Goal: Task Accomplishment & Management: Manage account settings

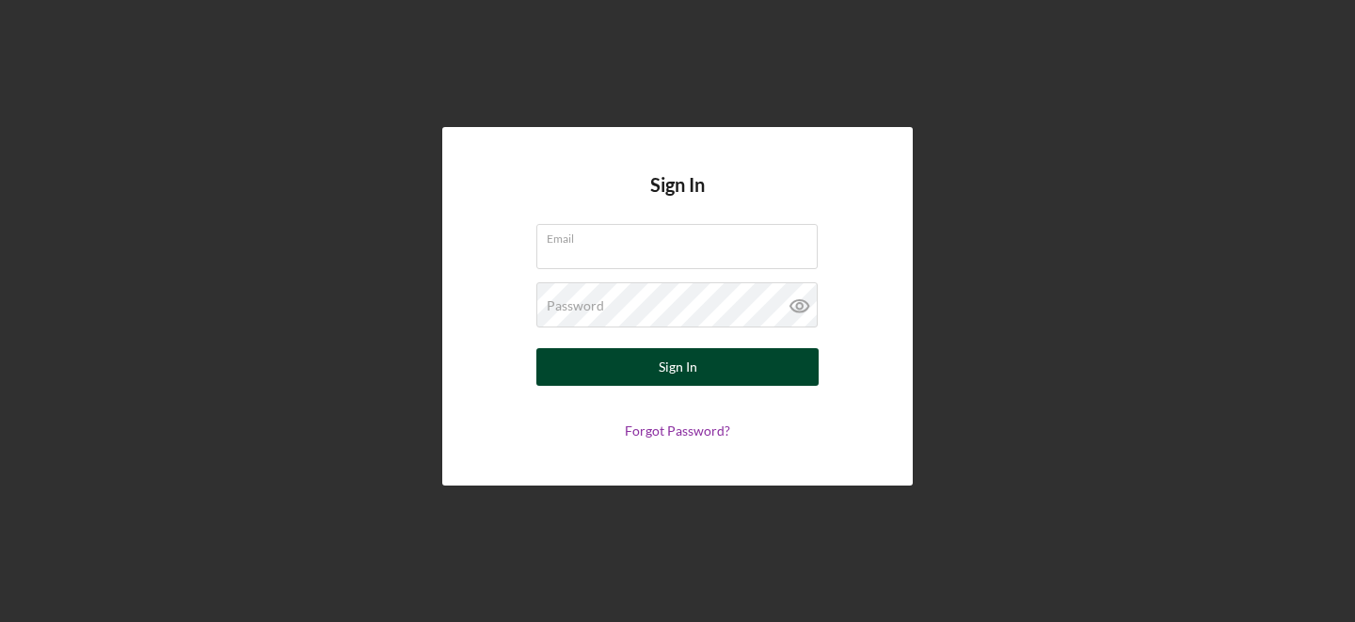
type input "[PERSON_NAME][EMAIL_ADDRESS][DOMAIN_NAME]"
click at [659, 375] on div "Sign In" at bounding box center [678, 367] width 39 height 38
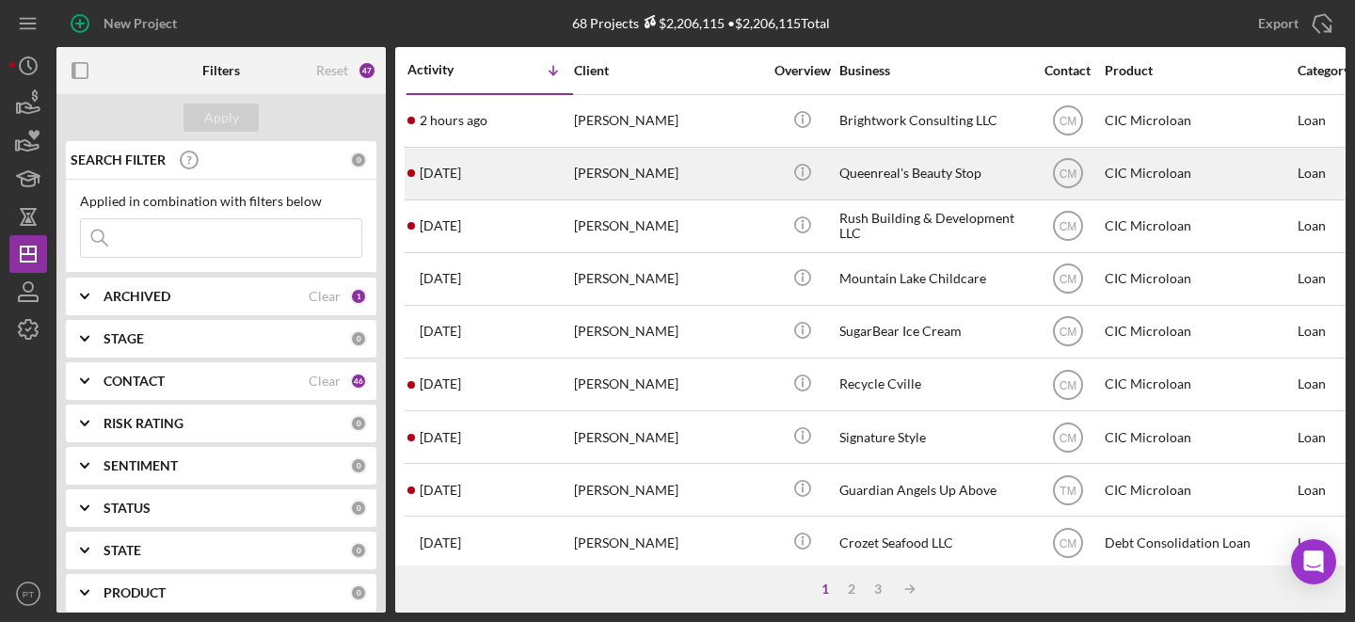
click at [546, 173] on div "[DATE] [PERSON_NAME]" at bounding box center [489, 174] width 165 height 50
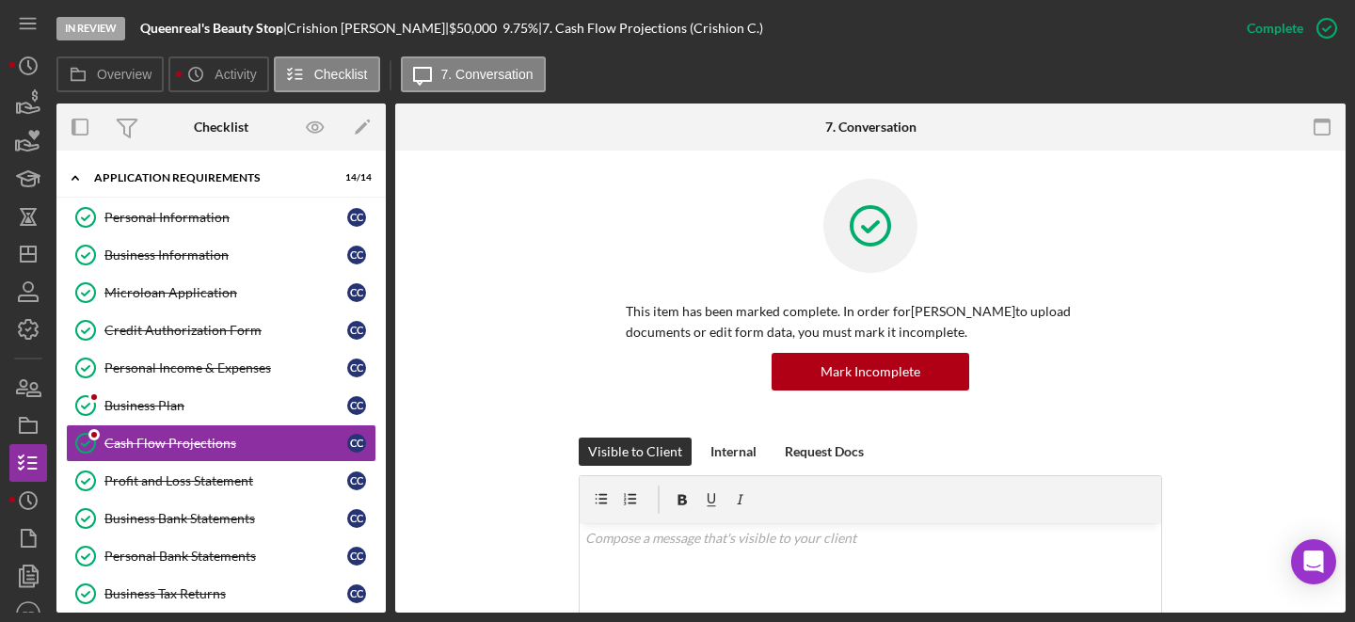
scroll to position [61, 0]
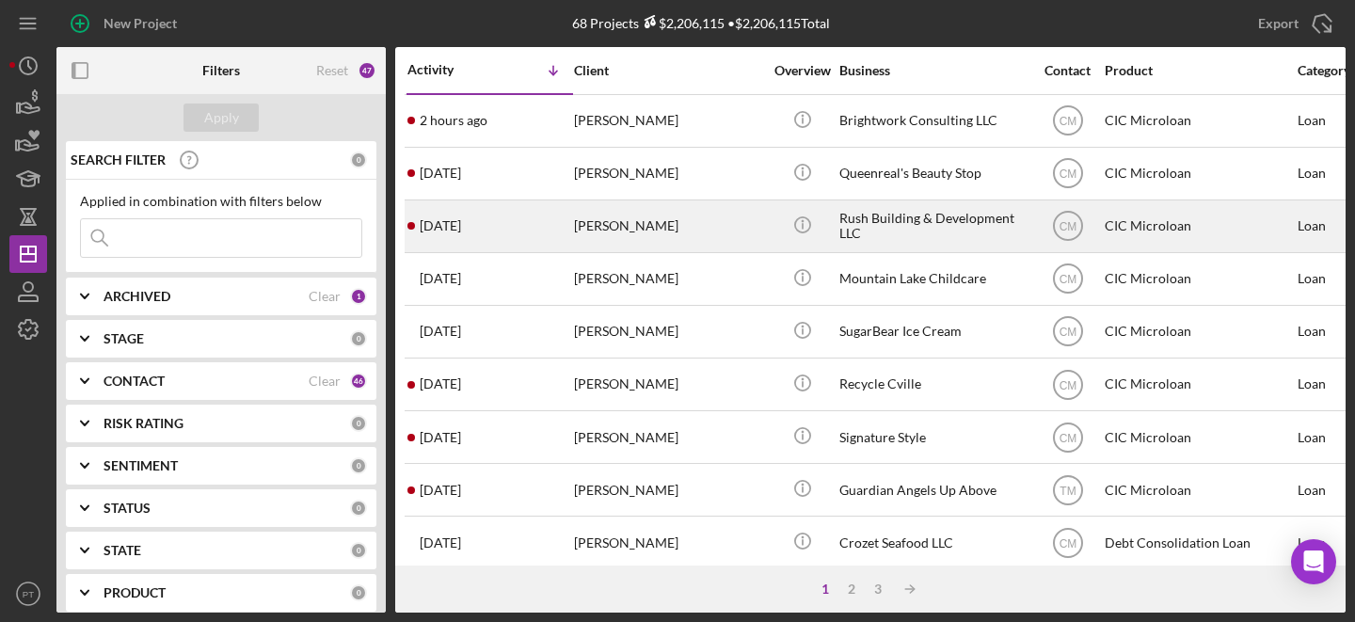
scroll to position [1, 7]
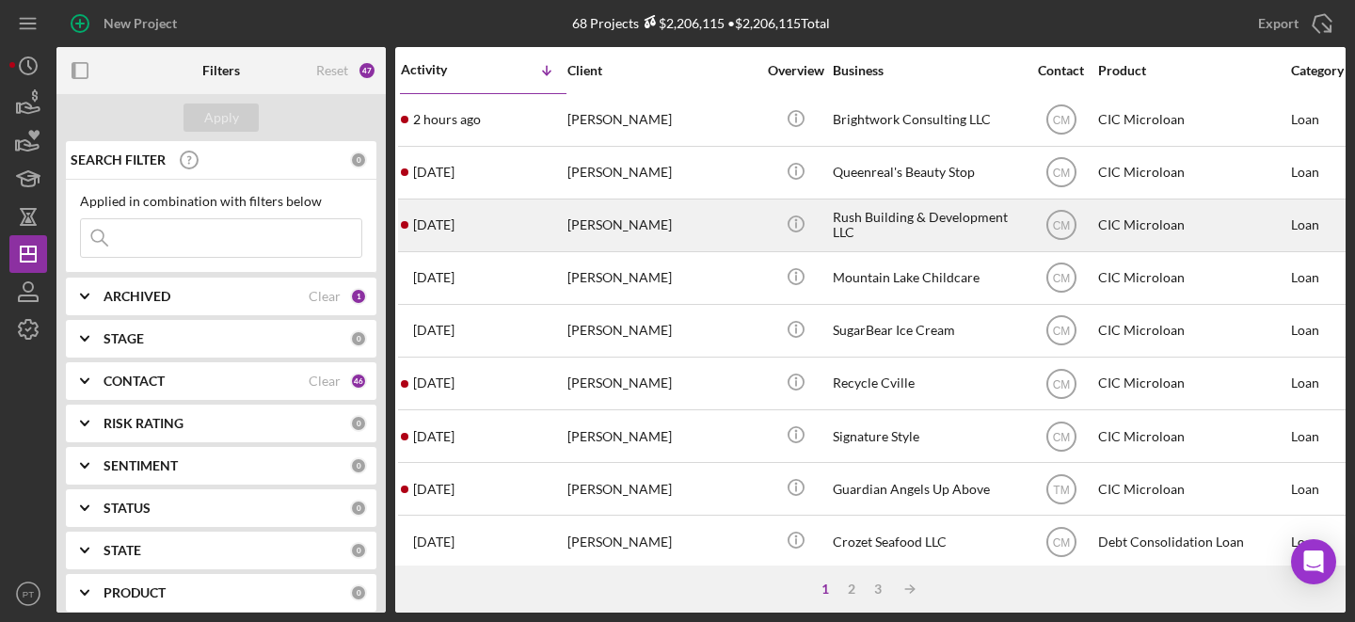
click at [535, 220] on div "5 days ago Derek Rush" at bounding box center [483, 225] width 165 height 50
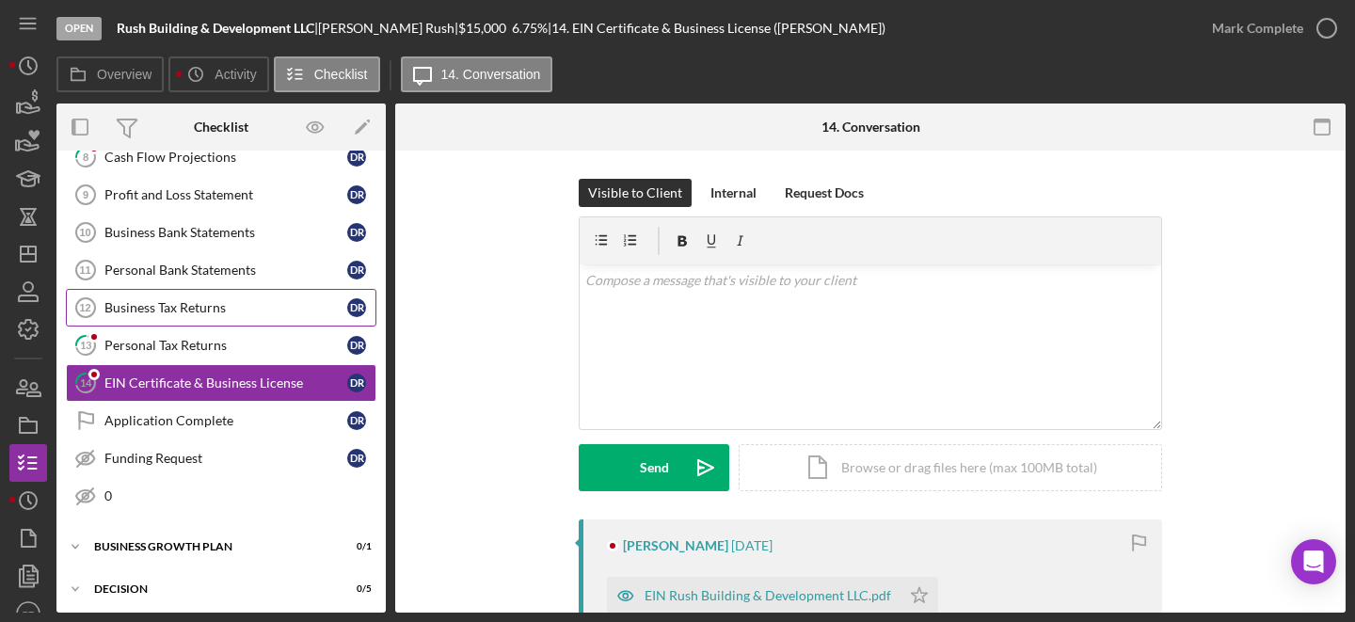
scroll to position [297, 0]
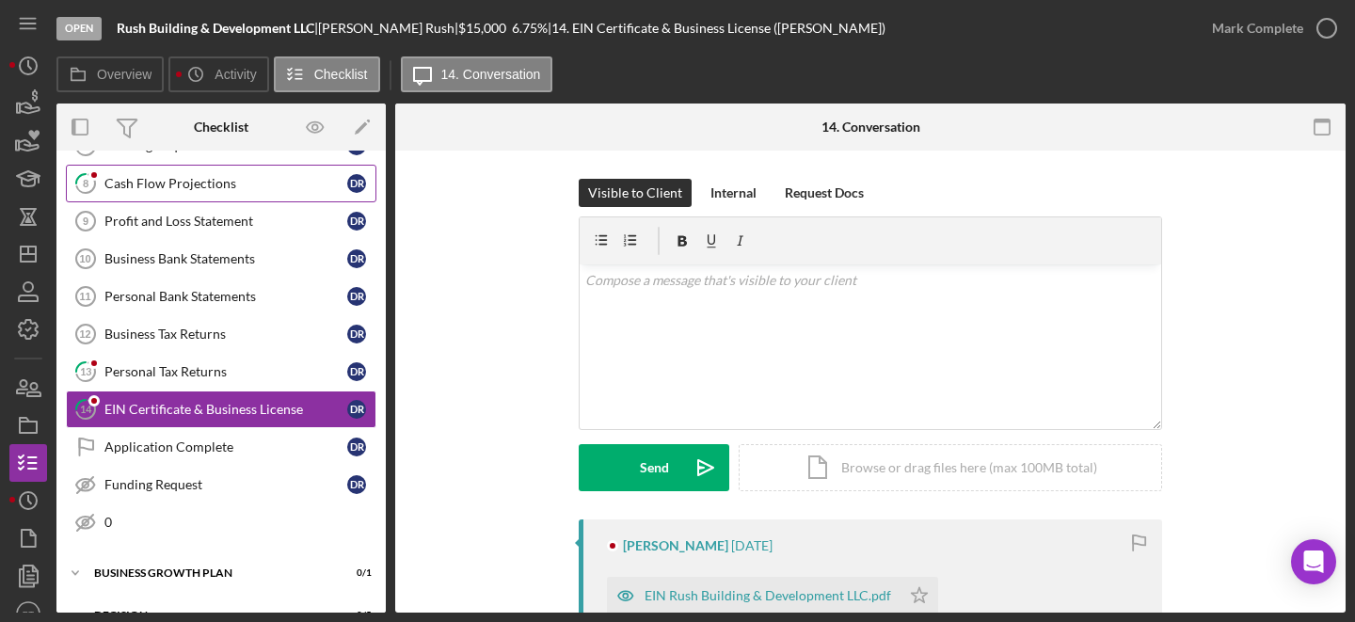
click at [128, 198] on link "8 Cash Flow Projections D R" at bounding box center [221, 184] width 310 height 38
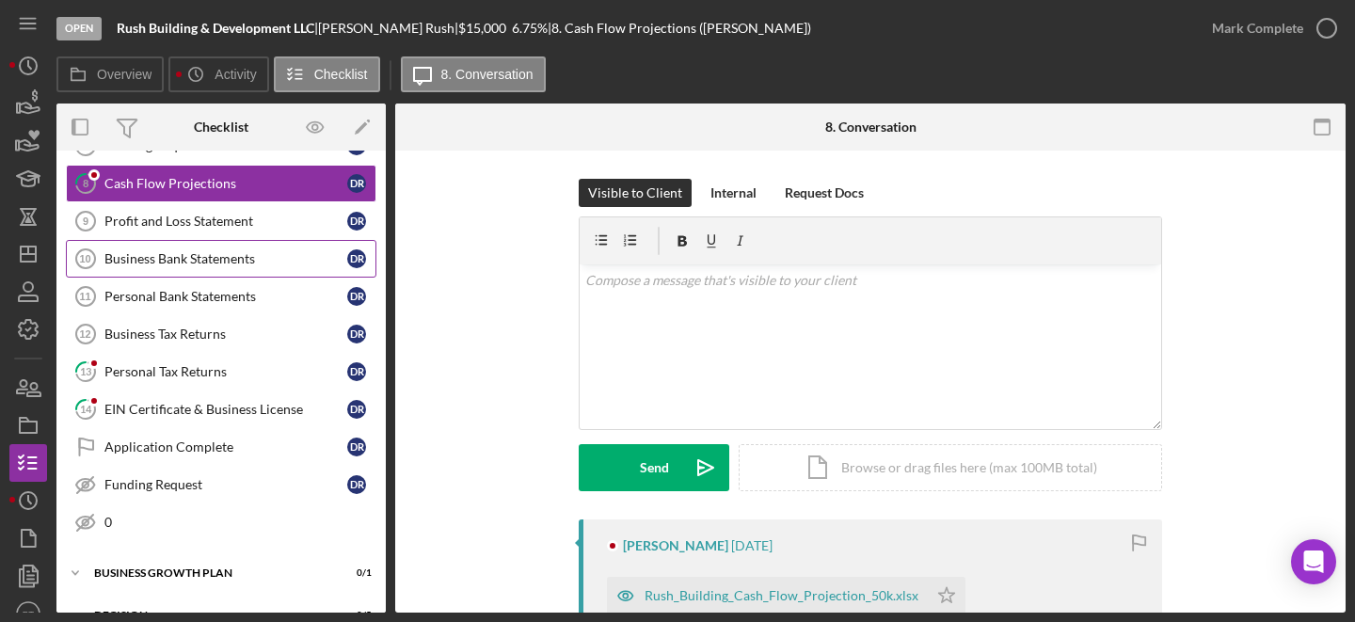
click at [136, 251] on div "Business Bank Statements" at bounding box center [225, 258] width 243 height 15
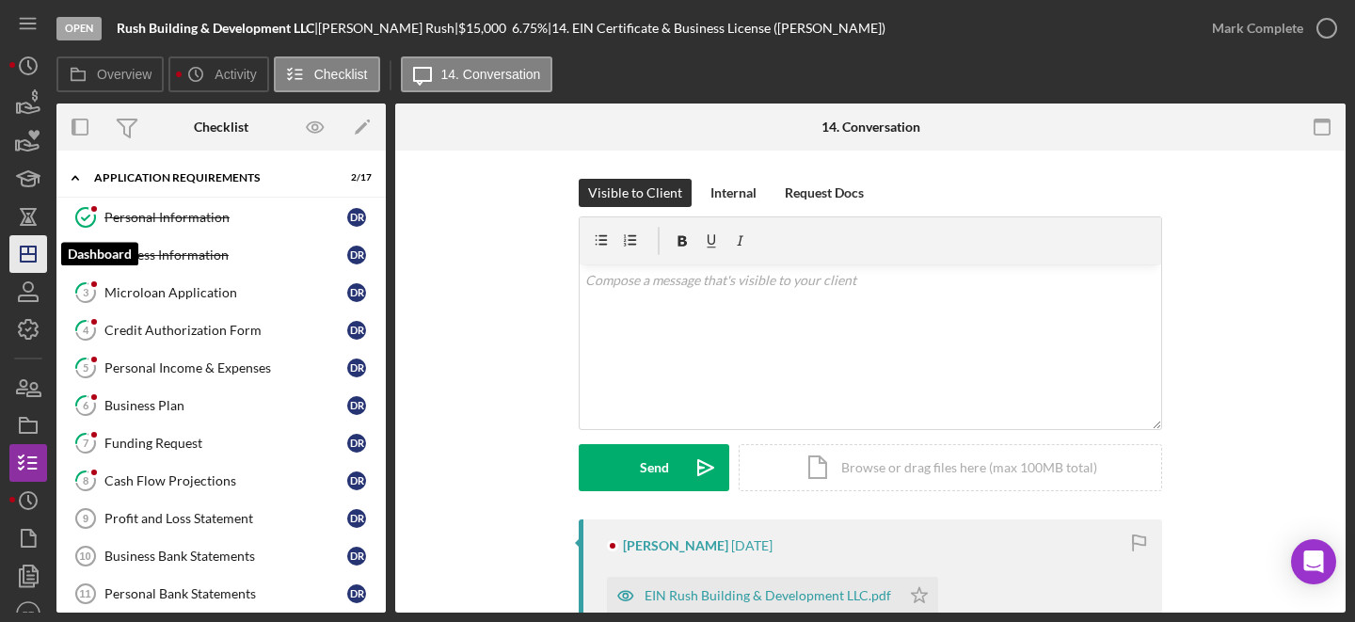
click at [26, 256] on icon "Icon/Dashboard" at bounding box center [28, 253] width 47 height 47
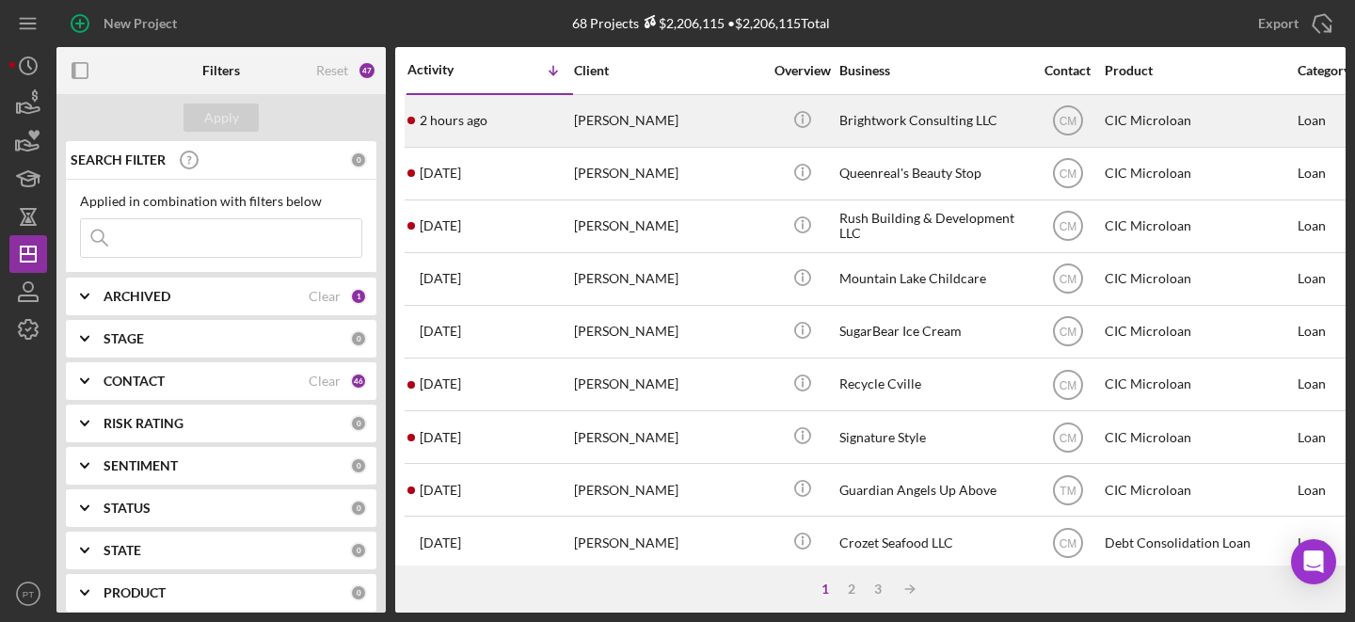
click at [527, 115] on div "2 hours ago Rachel Moynihan" at bounding box center [489, 121] width 165 height 50
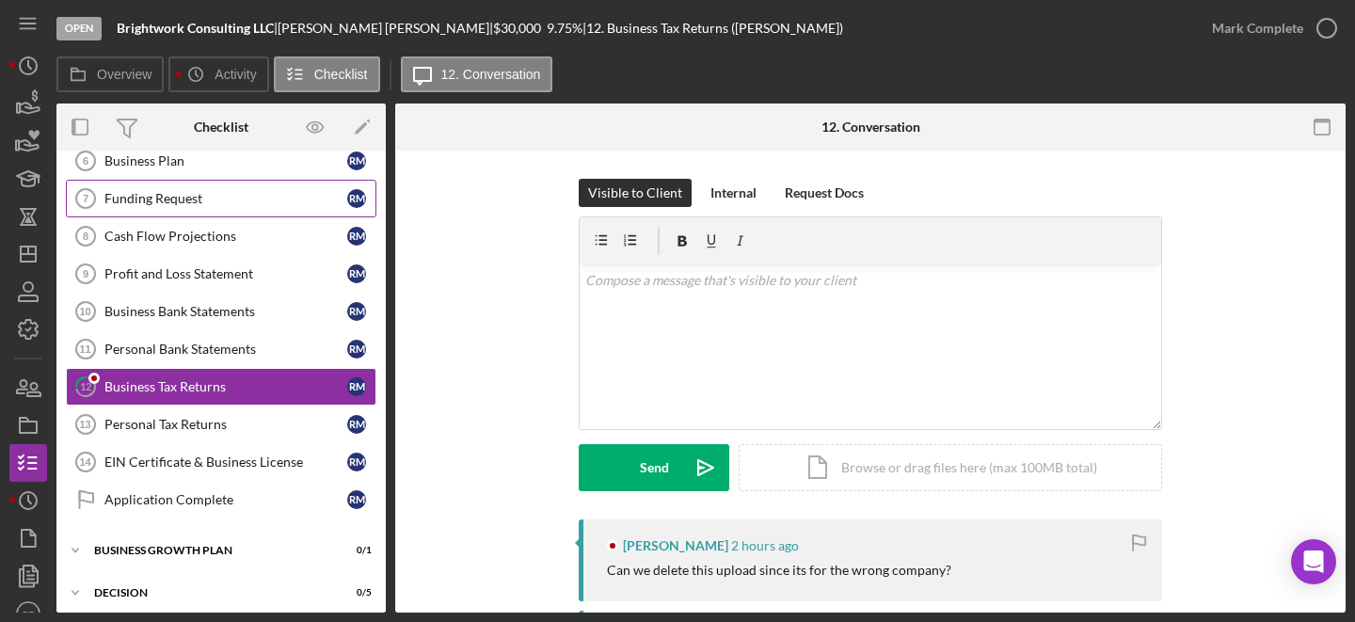
scroll to position [248, 0]
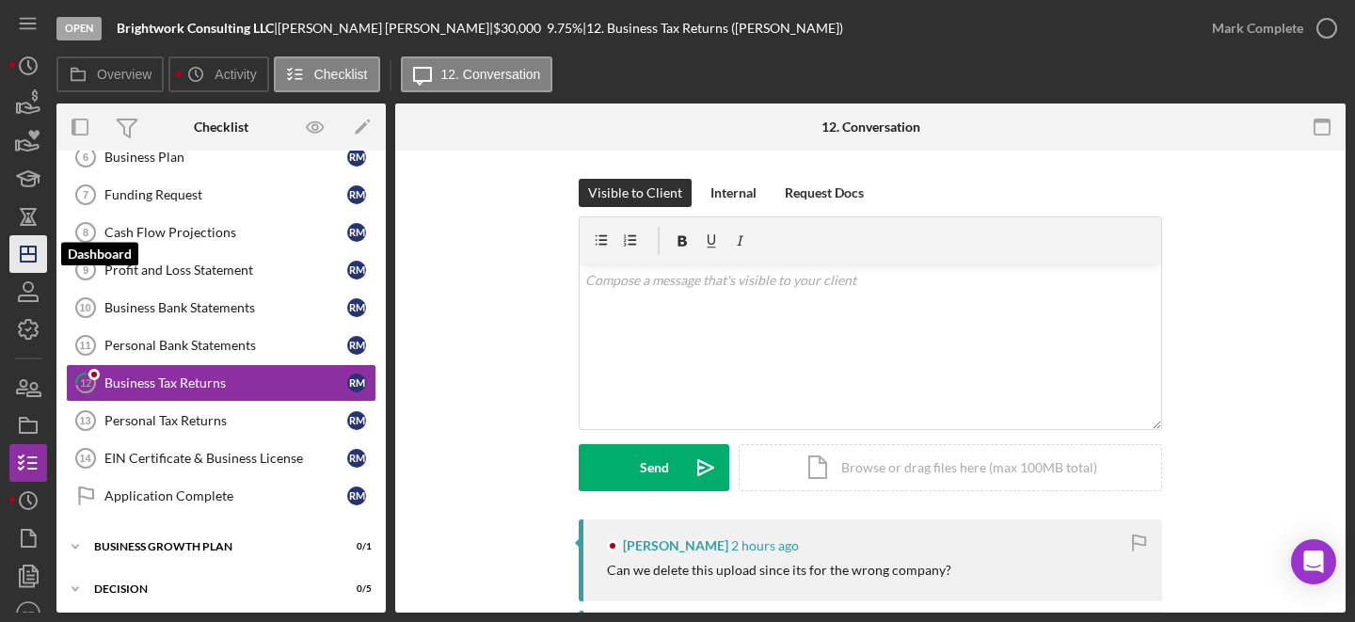
click at [30, 265] on icon "Icon/Dashboard" at bounding box center [28, 253] width 47 height 47
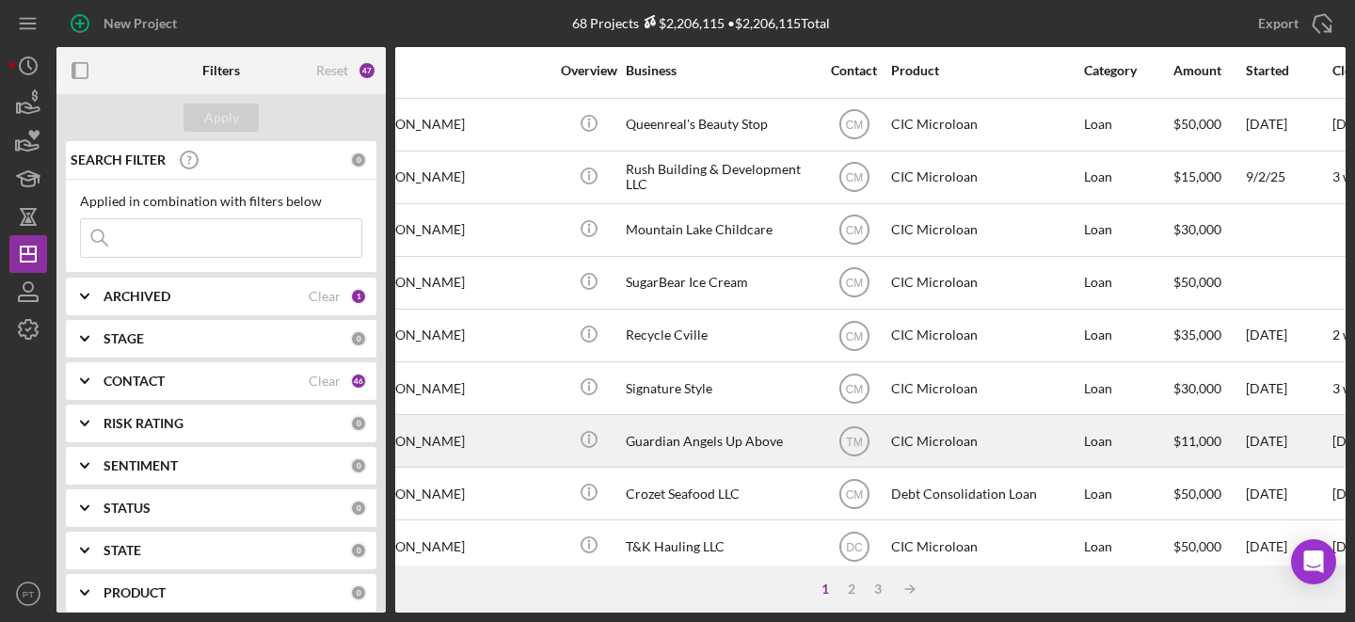
scroll to position [50, 214]
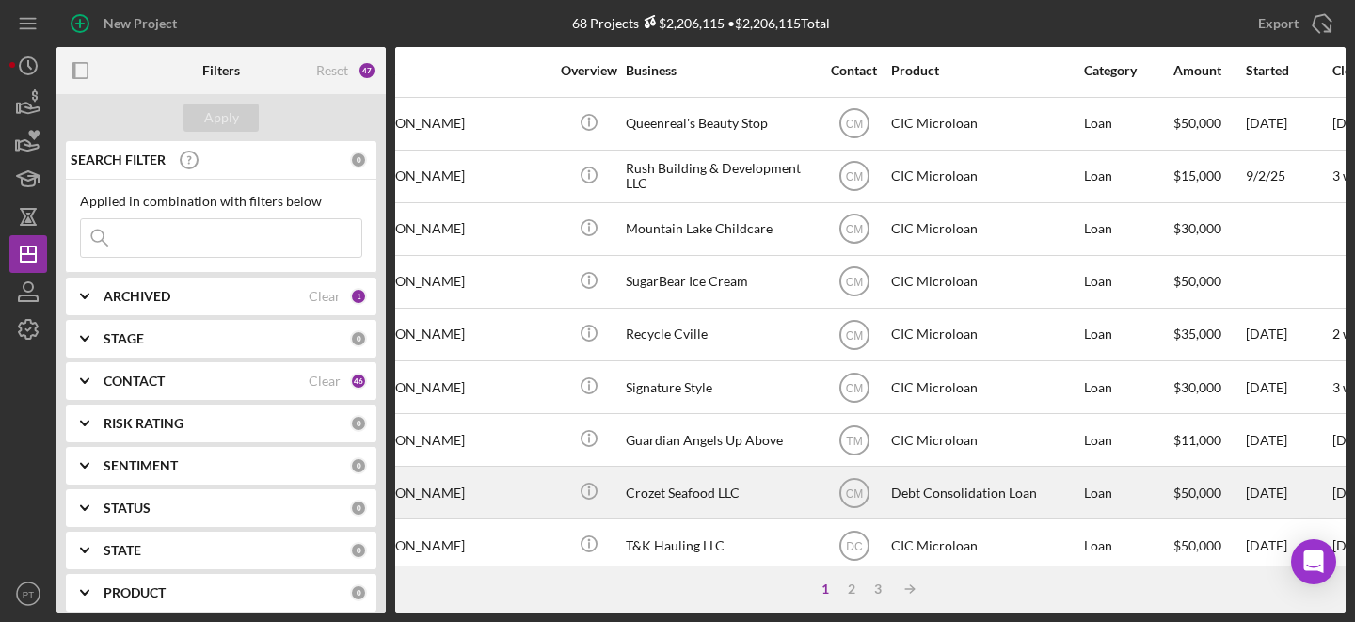
click at [658, 487] on div "Crozet Seafood LLC" at bounding box center [720, 493] width 188 height 50
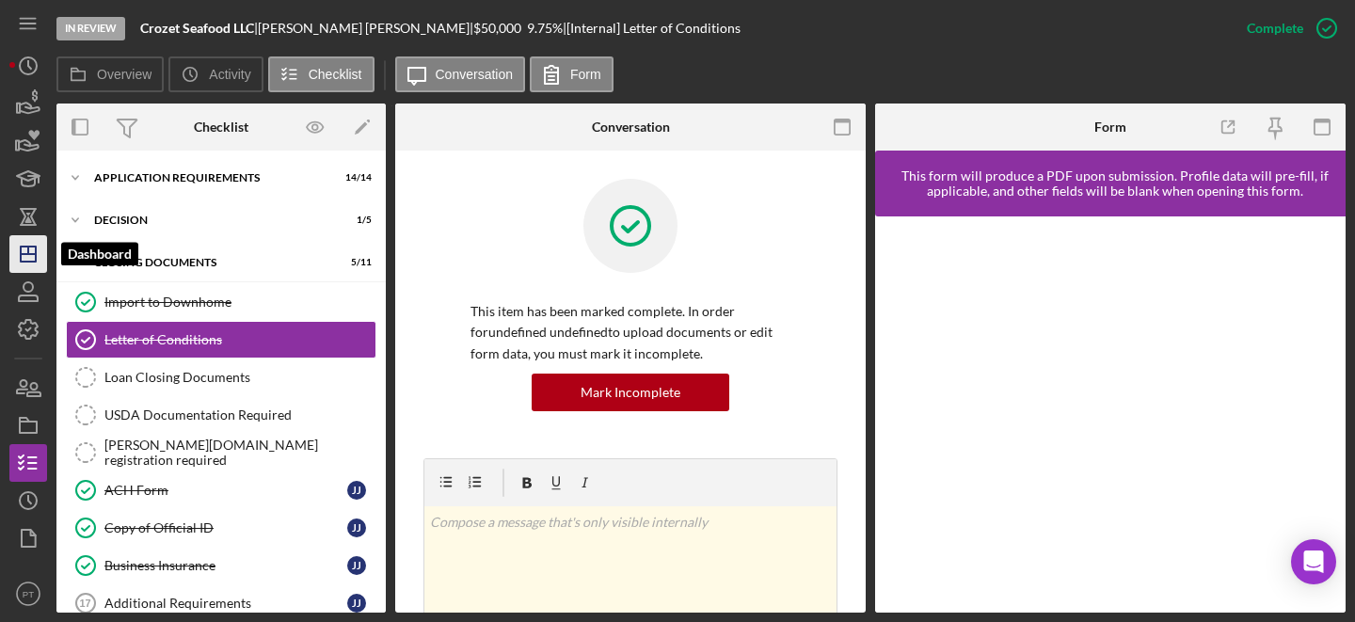
click at [25, 247] on icon "Icon/Dashboard" at bounding box center [28, 253] width 47 height 47
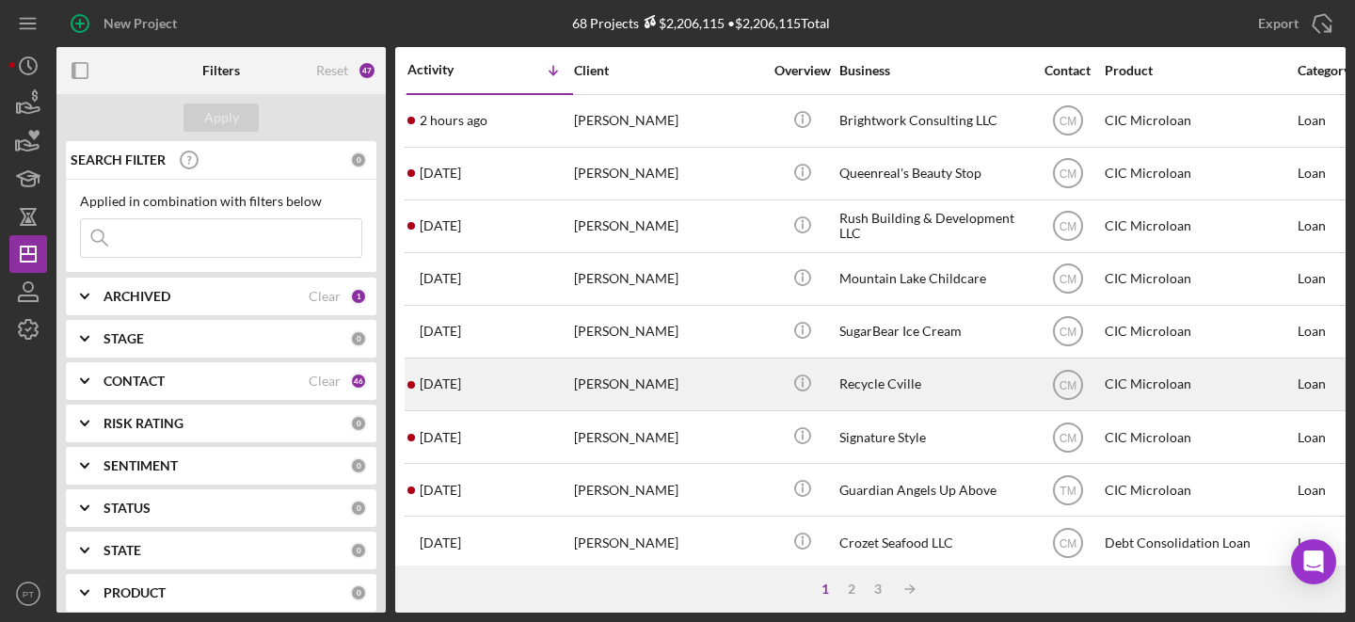
click at [594, 385] on div "[PERSON_NAME]" at bounding box center [668, 384] width 188 height 50
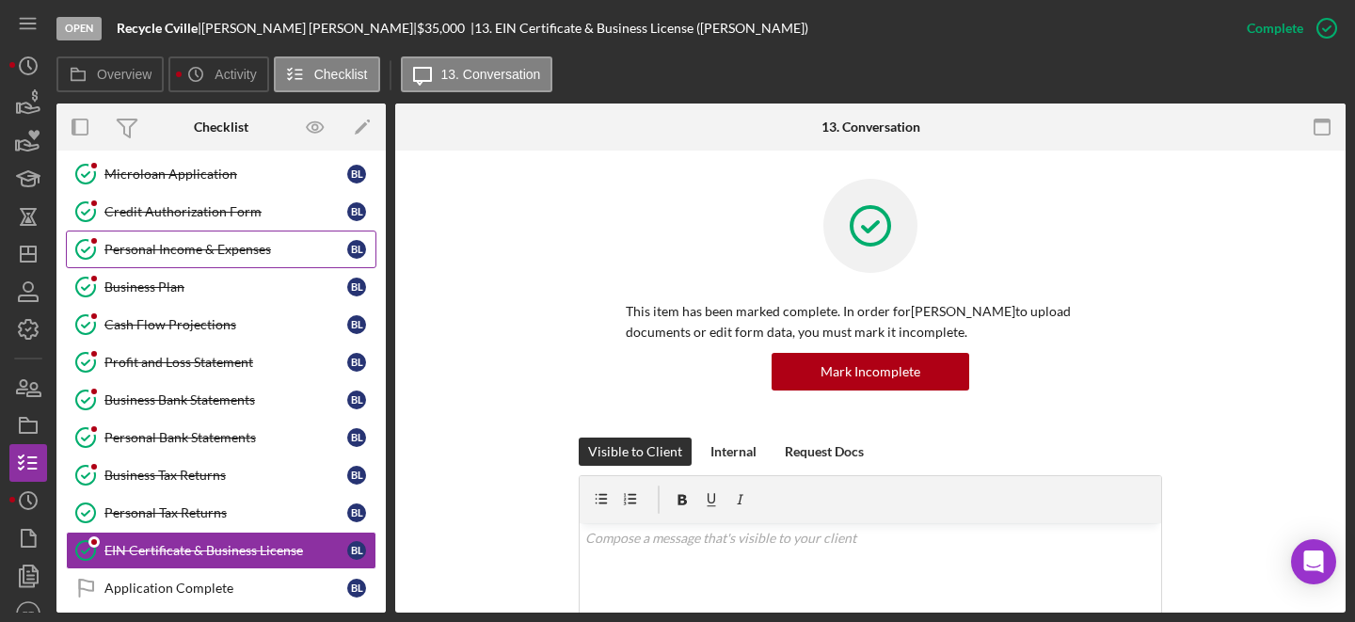
scroll to position [262, 0]
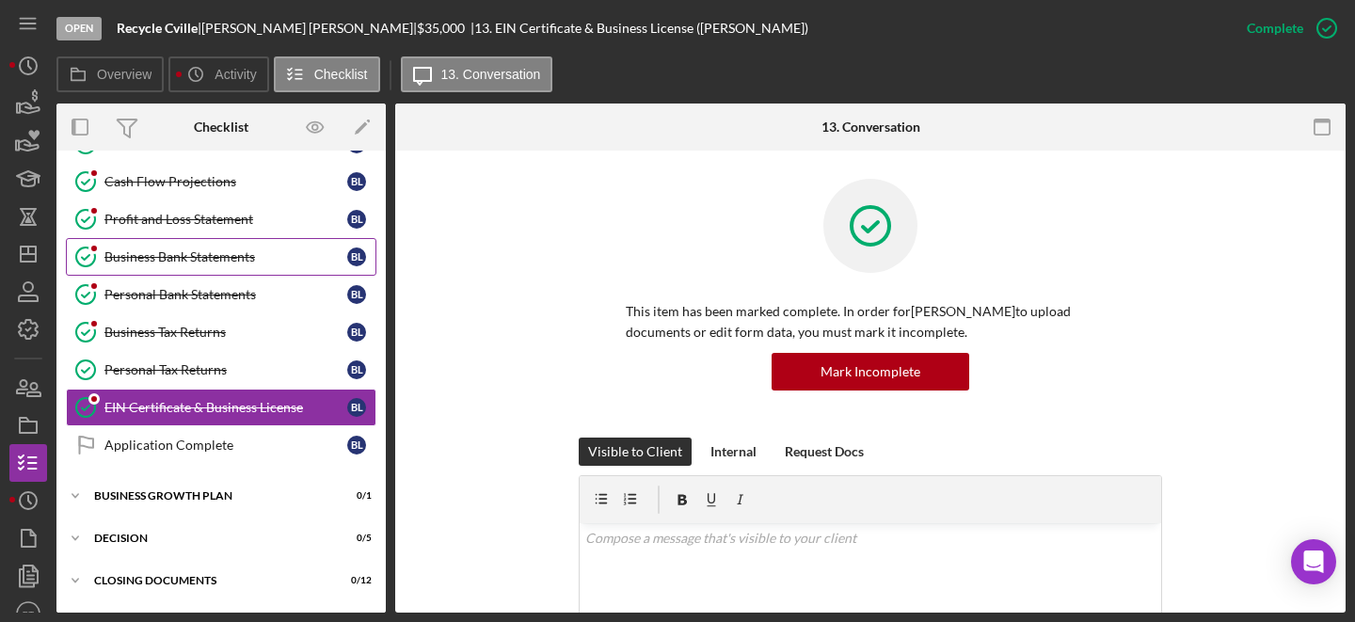
click at [247, 261] on div "Business Bank Statements" at bounding box center [225, 256] width 243 height 15
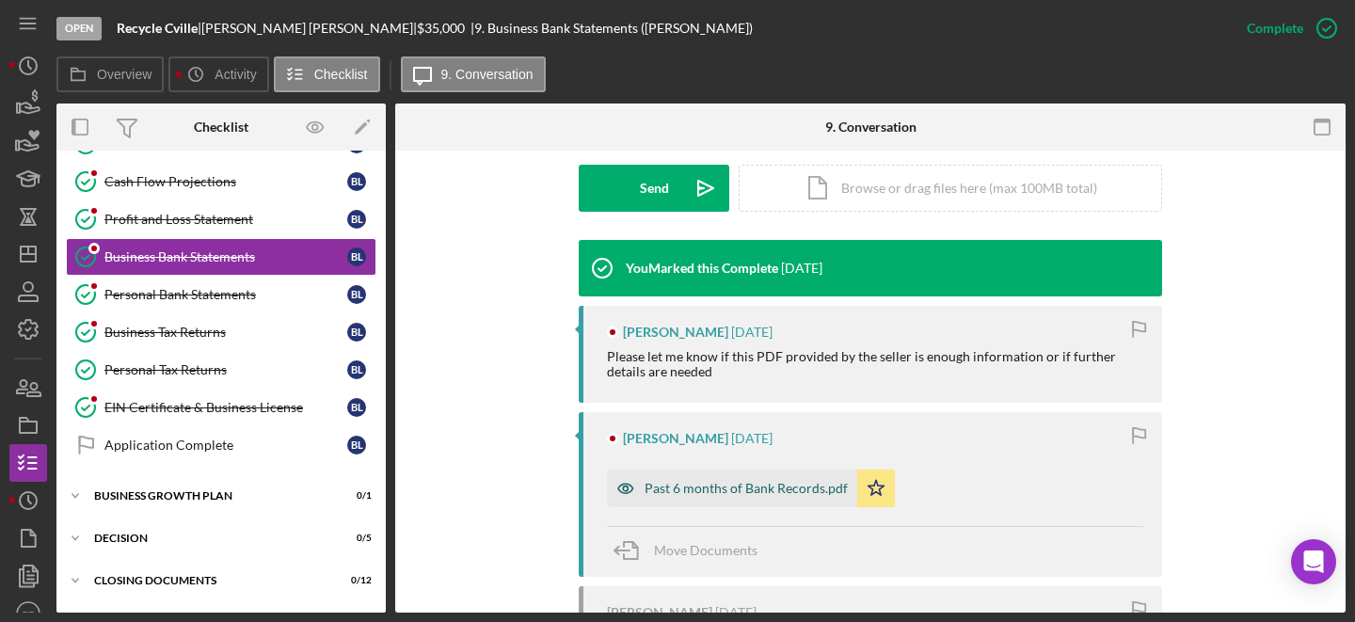
click at [665, 499] on div "Past 6 months of Bank Records.pdf" at bounding box center [732, 488] width 250 height 38
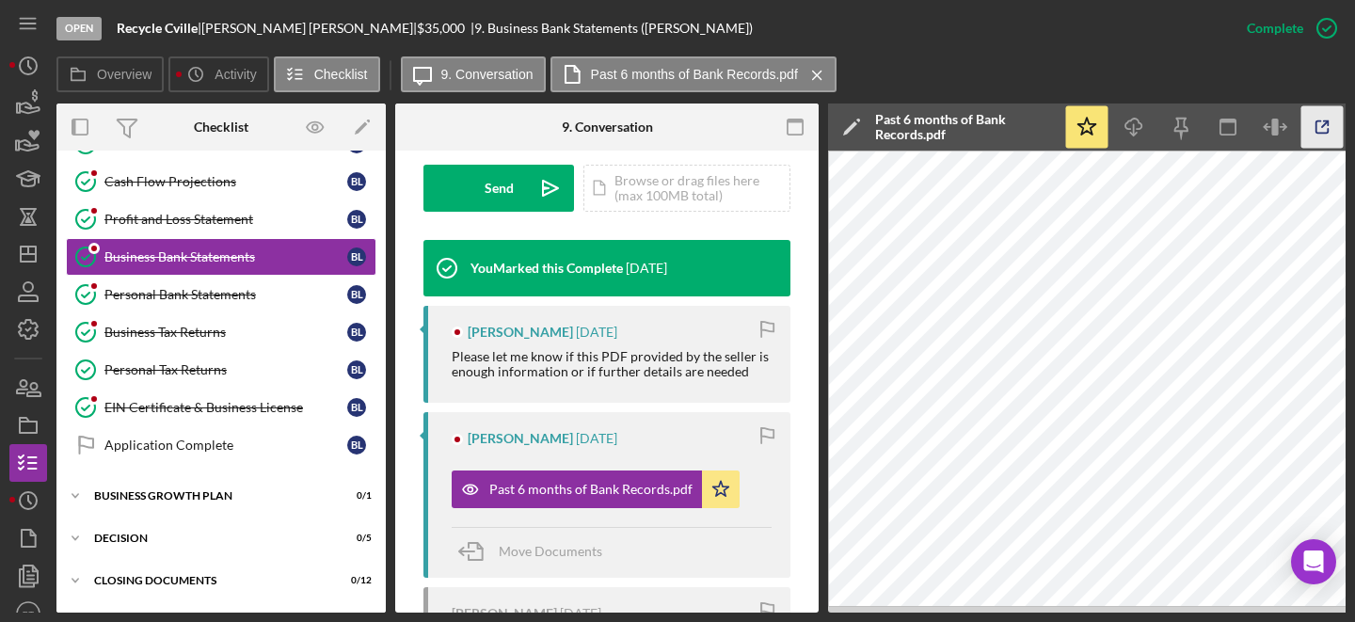
click at [1319, 119] on icon "button" at bounding box center [1322, 127] width 42 height 42
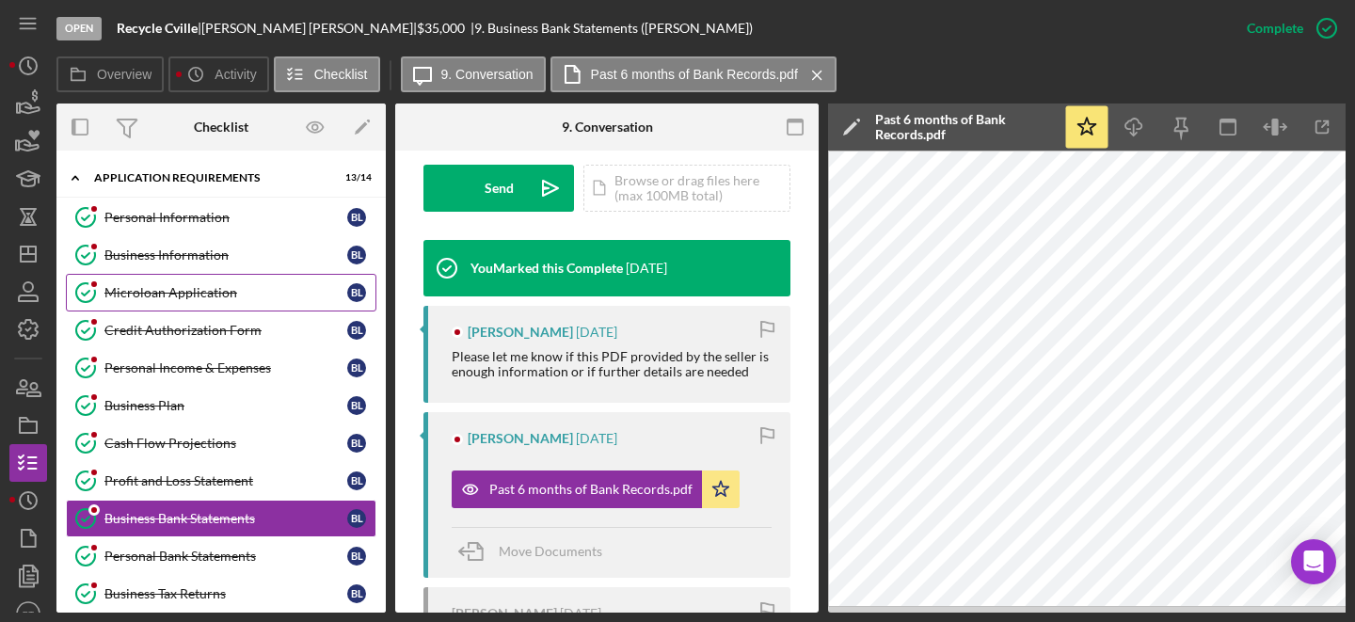
click at [227, 299] on div "Microloan Application" at bounding box center [225, 292] width 243 height 15
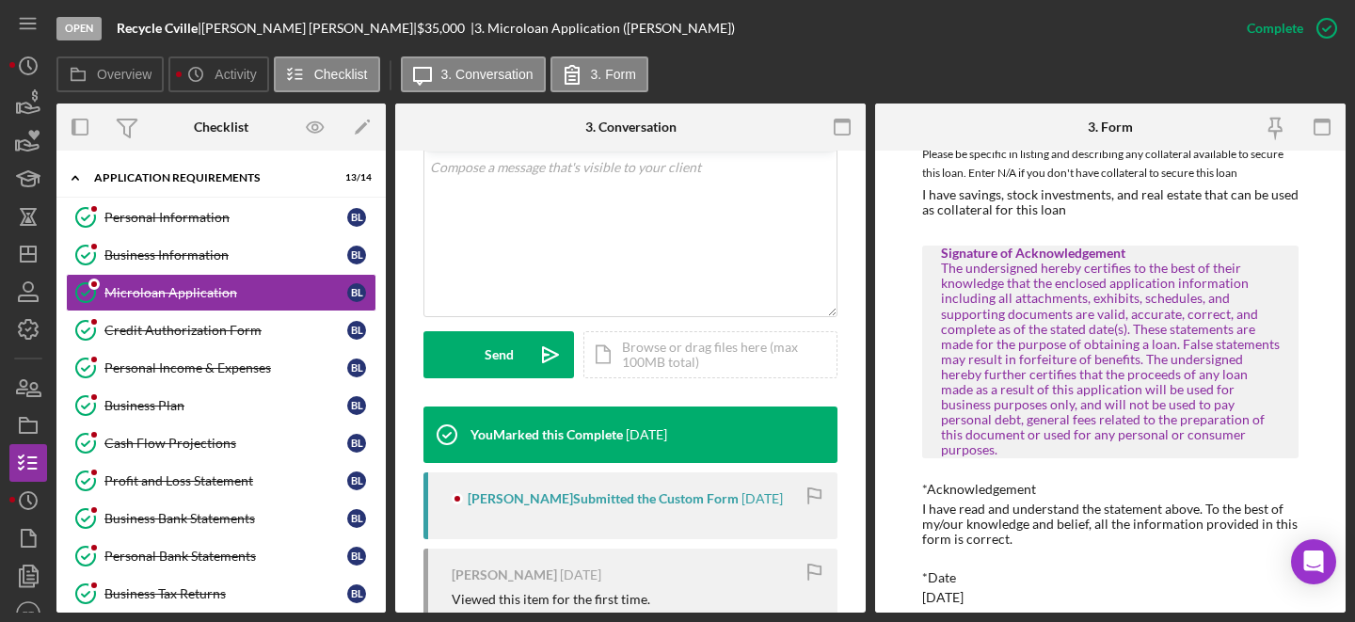
scroll to position [3364, 0]
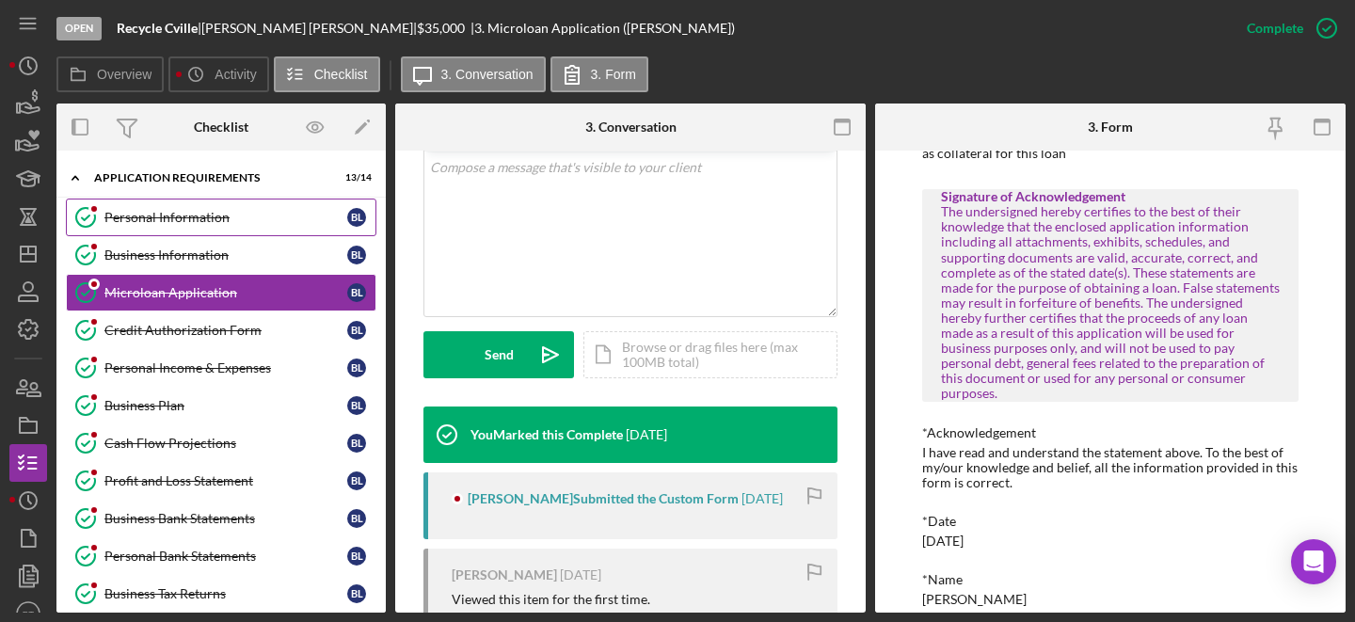
click at [198, 224] on div "Personal Information" at bounding box center [225, 217] width 243 height 15
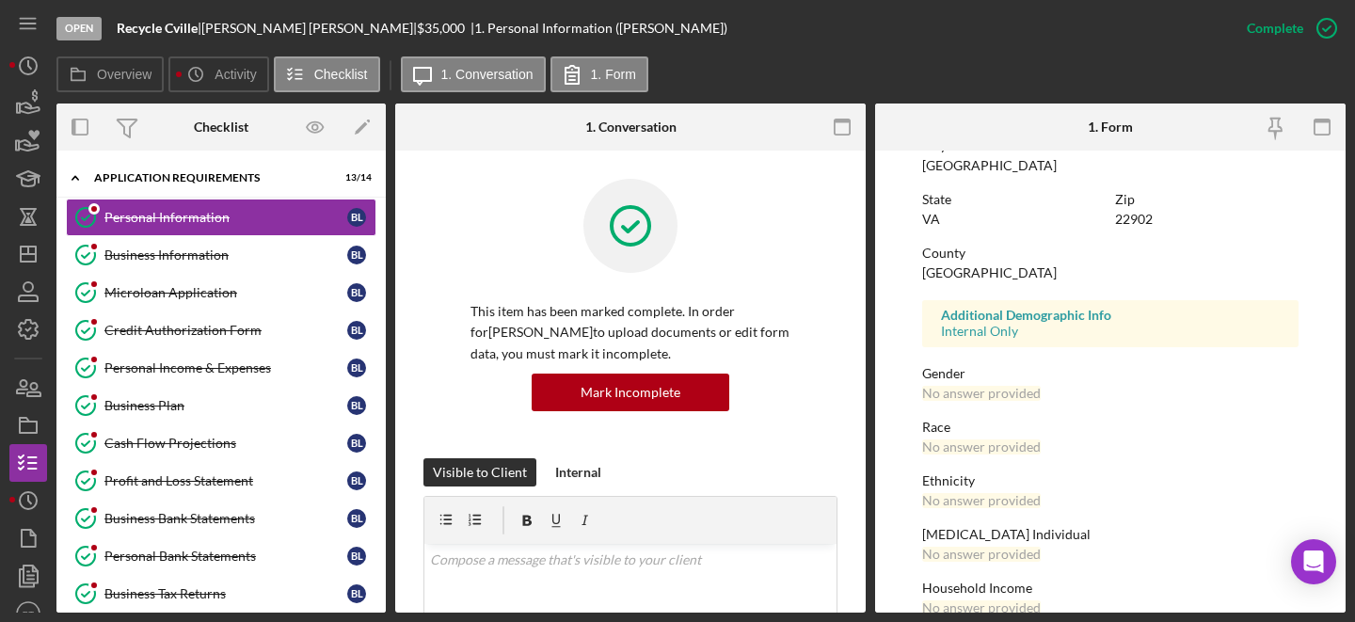
scroll to position [377, 0]
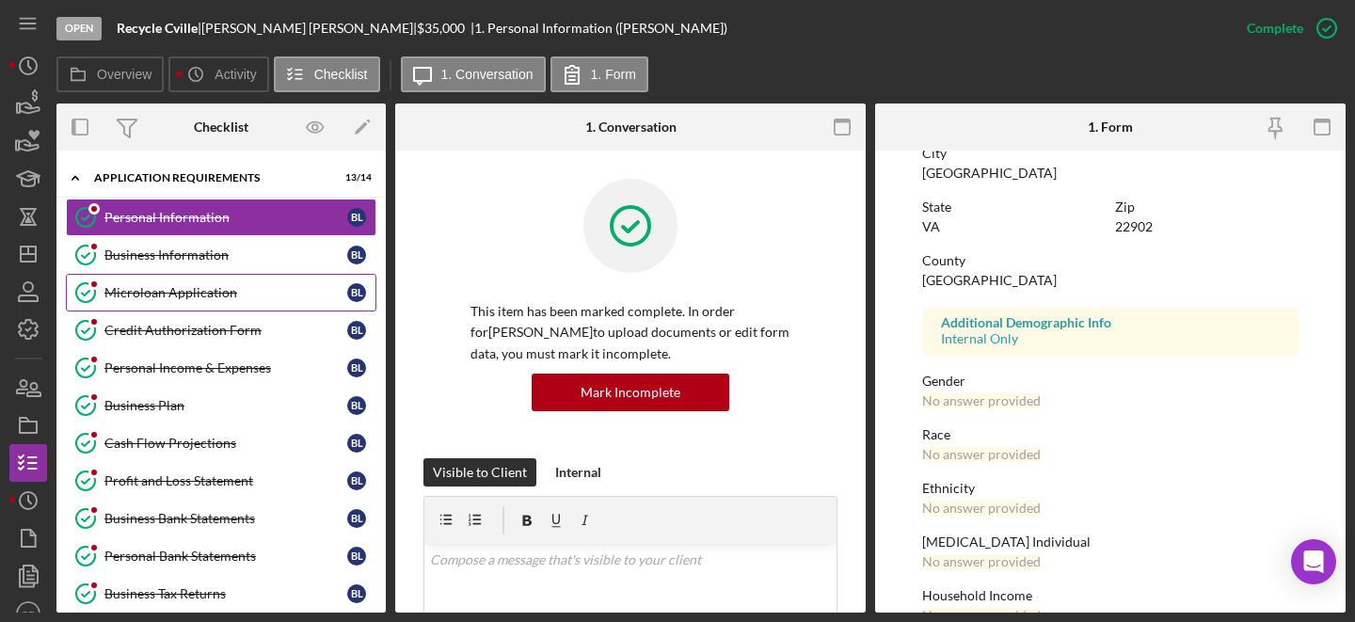
click at [168, 299] on div "Microloan Application" at bounding box center [225, 292] width 243 height 15
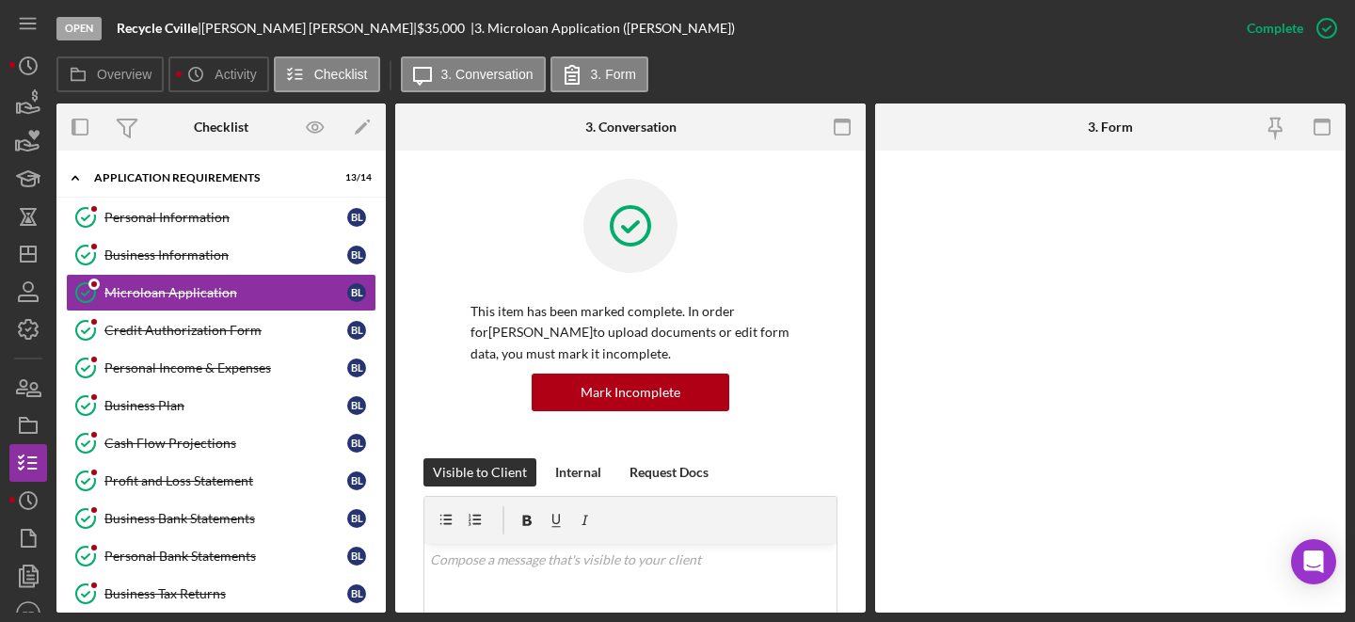
scroll to position [87, 0]
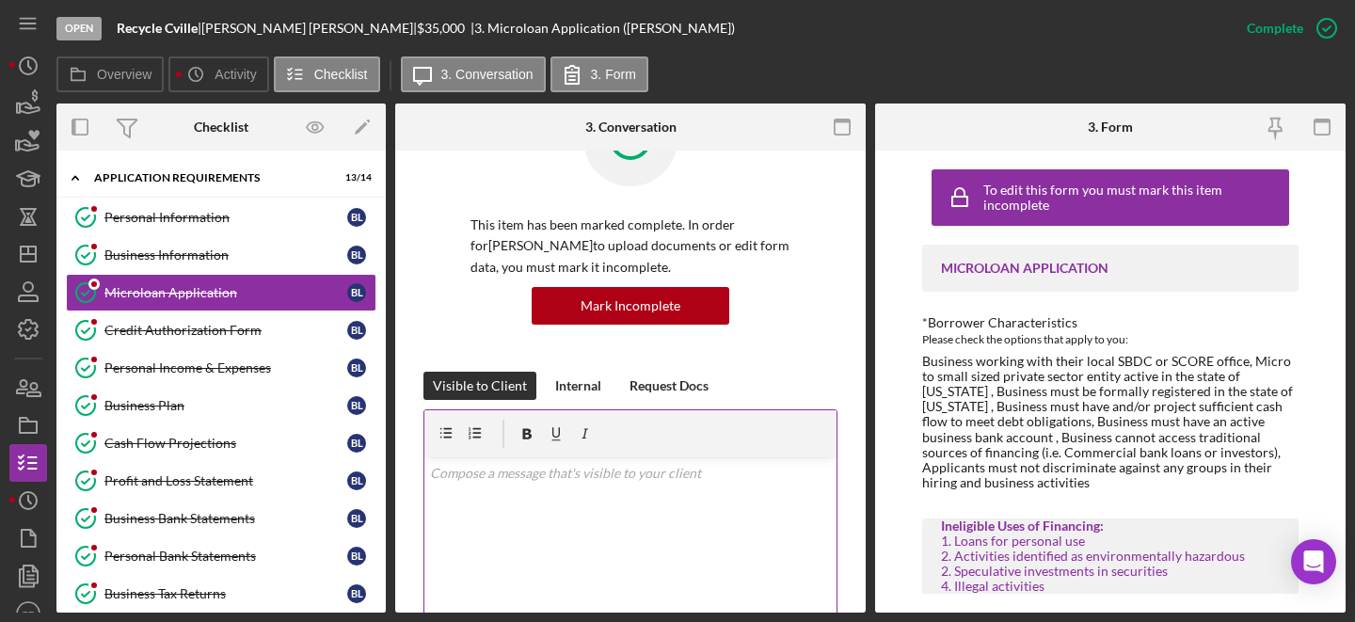
click at [563, 504] on div "v Color teal Color pink Remove color Add row above Add row below Add column bef…" at bounding box center [630, 539] width 412 height 165
click at [502, 494] on p "In the microloan application, you have stated that you are willing to put down" at bounding box center [631, 510] width 402 height 42
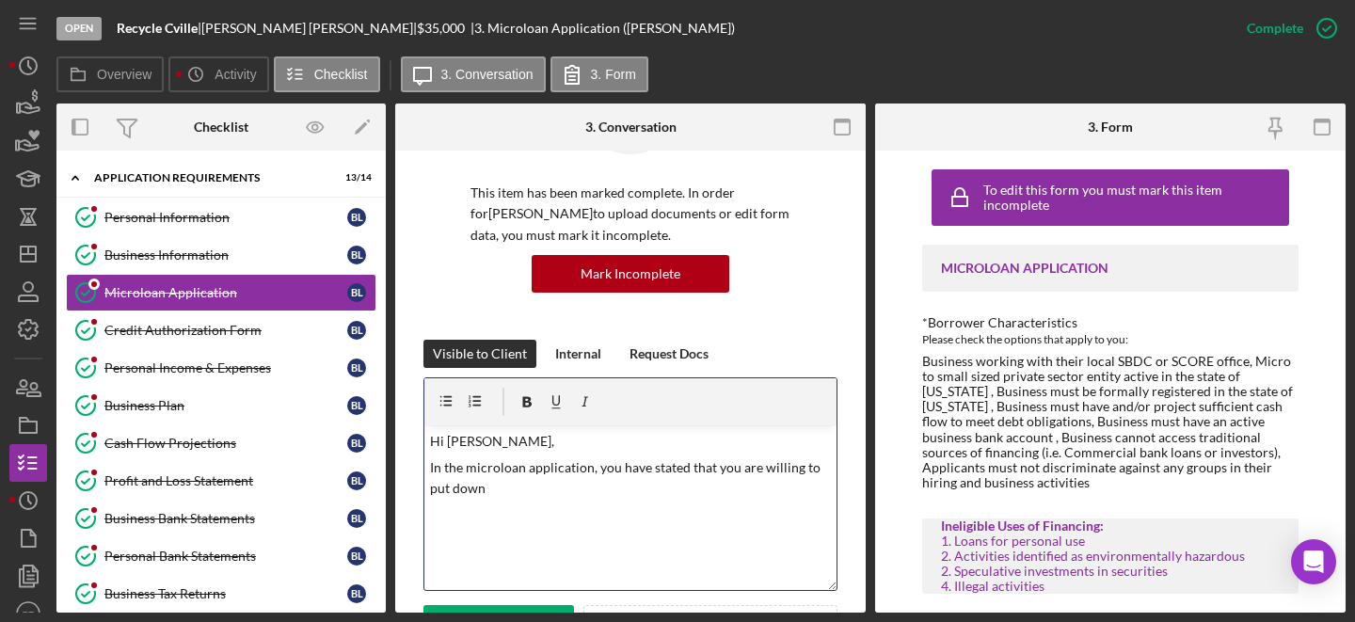
scroll to position [124, 0]
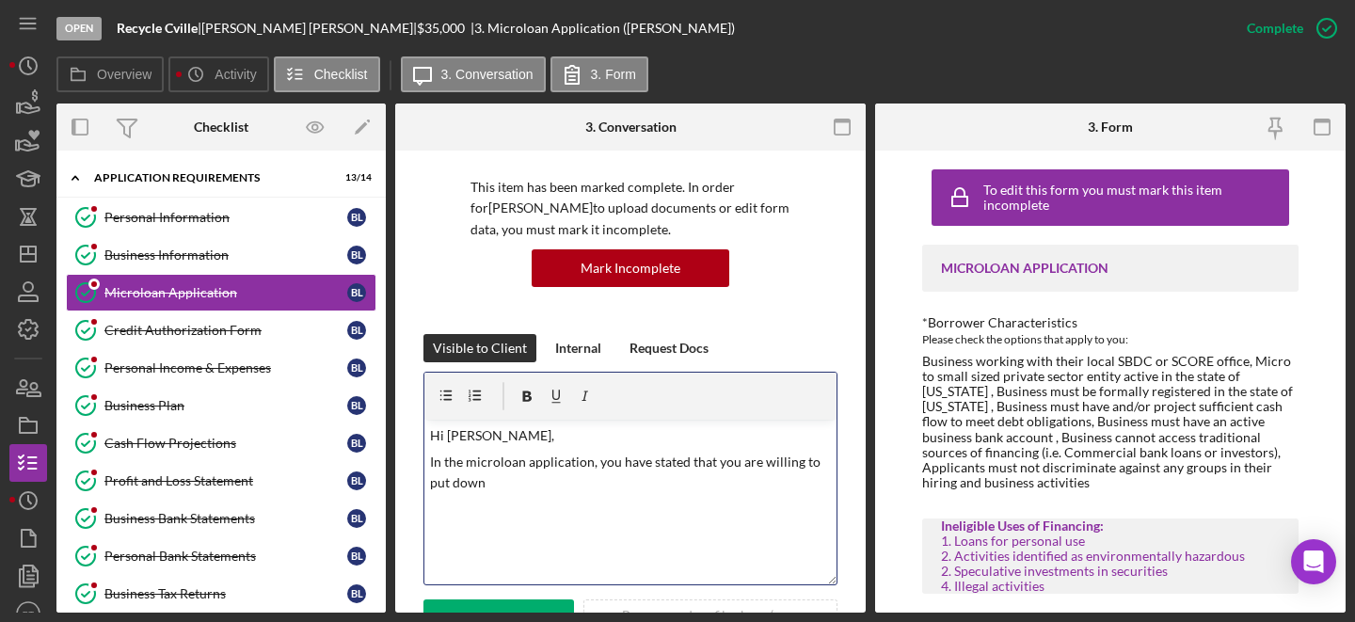
click at [563, 485] on p "In the microloan application, you have stated that you are willing to put down" at bounding box center [631, 473] width 402 height 42
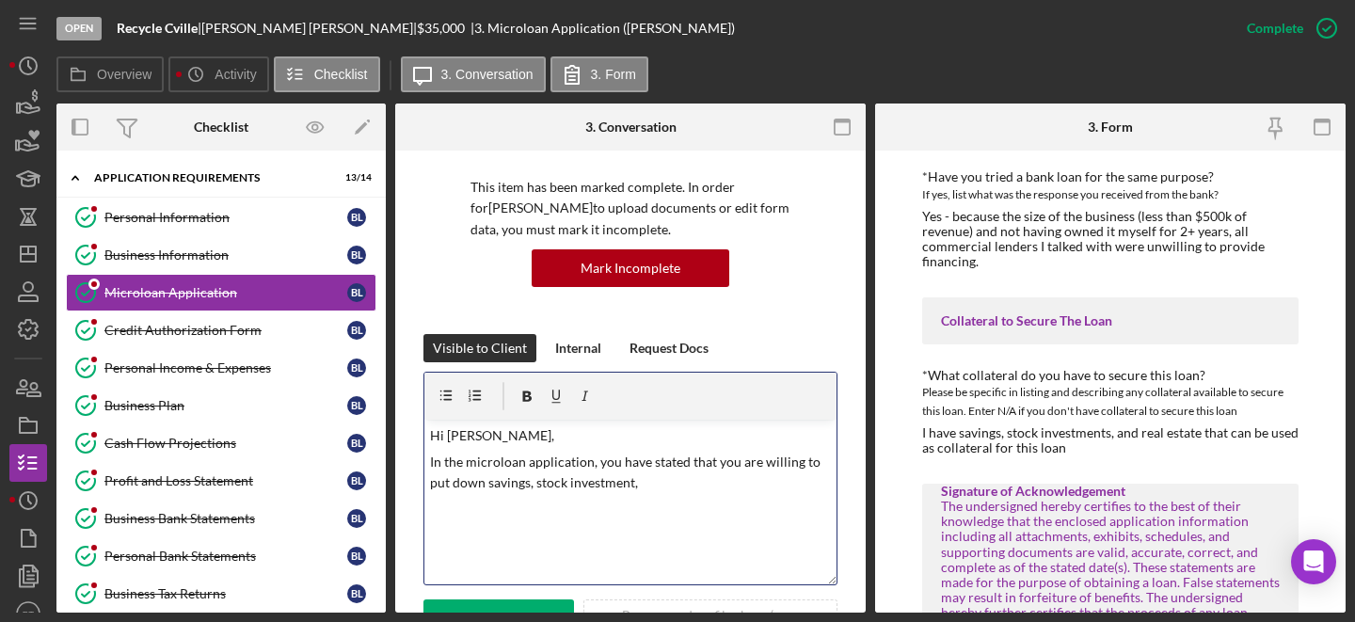
scroll to position [3052, 0]
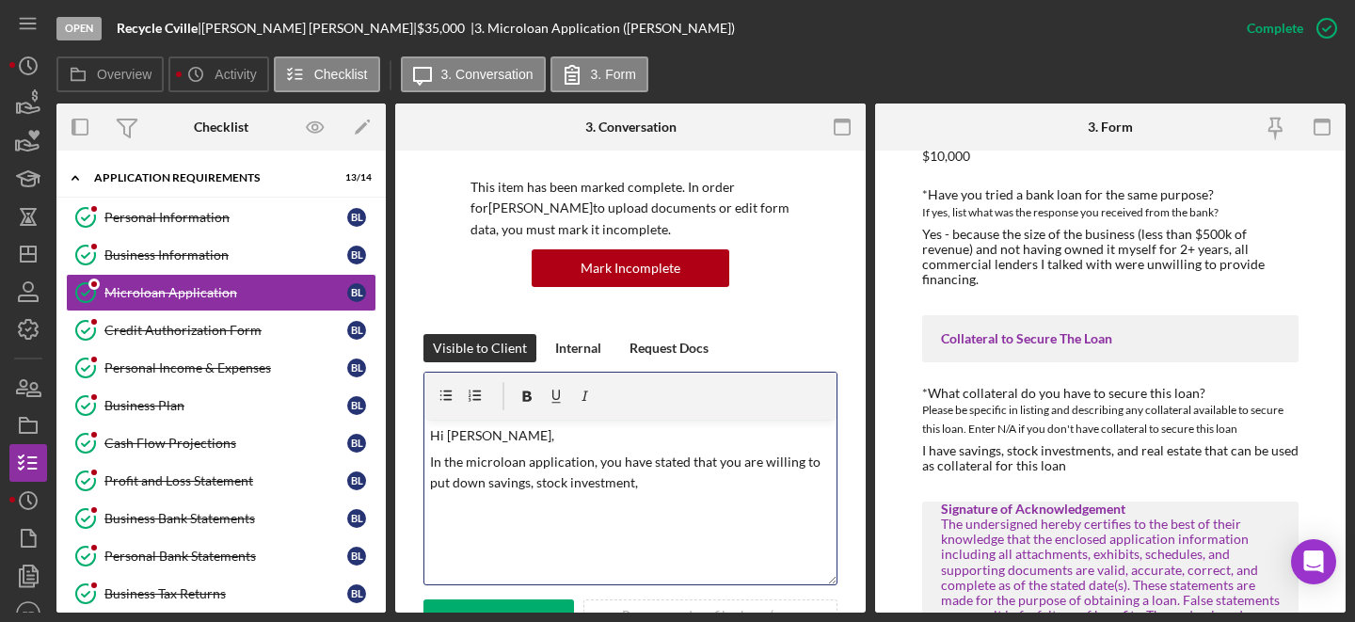
click at [633, 489] on p "In the microloan application, you have stated that you are willing to put down …" at bounding box center [631, 473] width 402 height 42
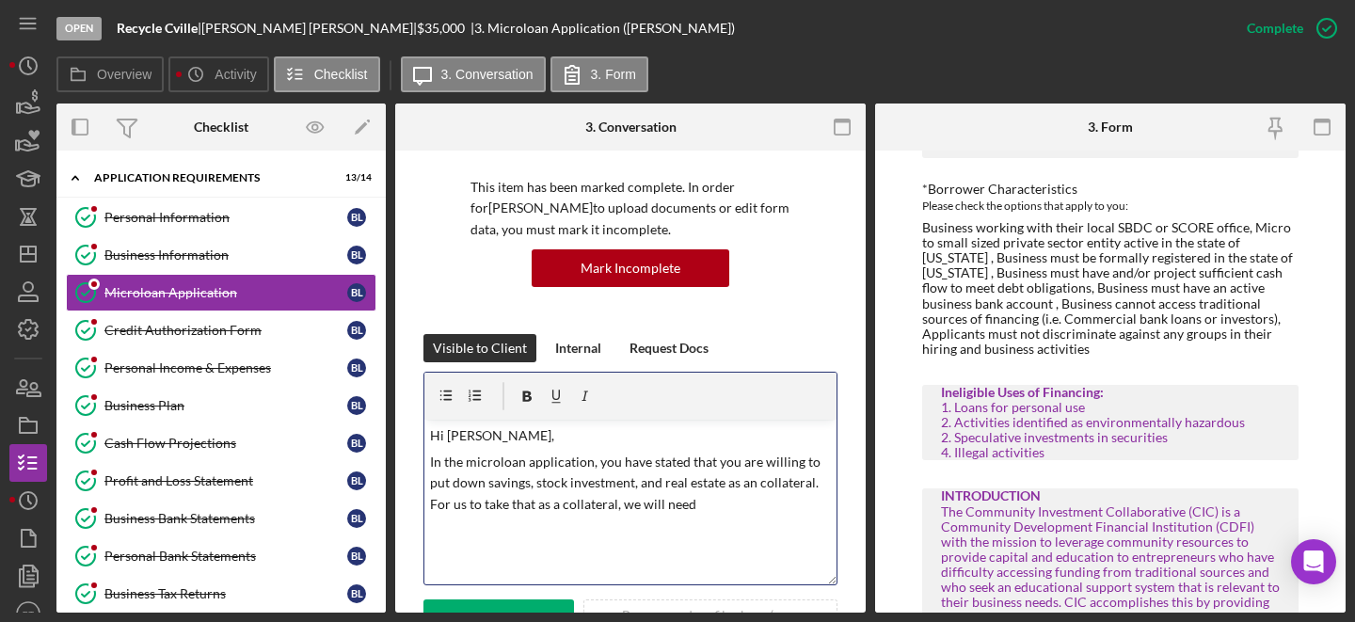
scroll to position [153, 0]
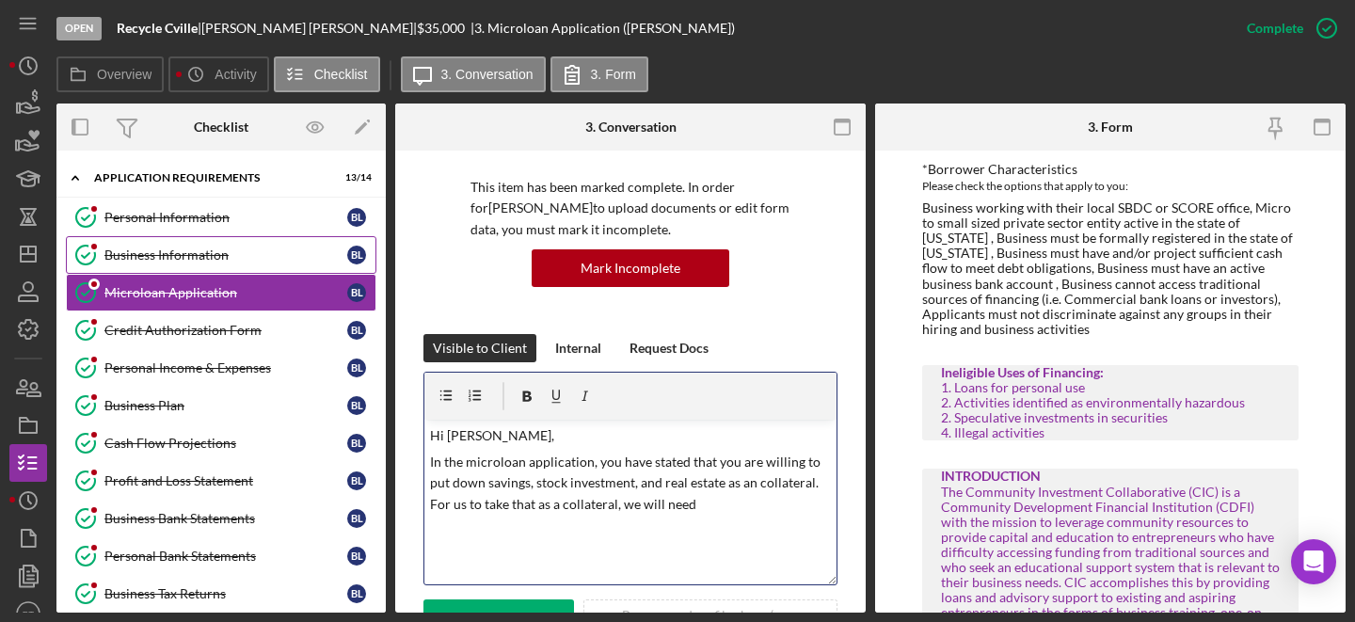
click at [221, 250] on div "Business Information" at bounding box center [225, 254] width 243 height 15
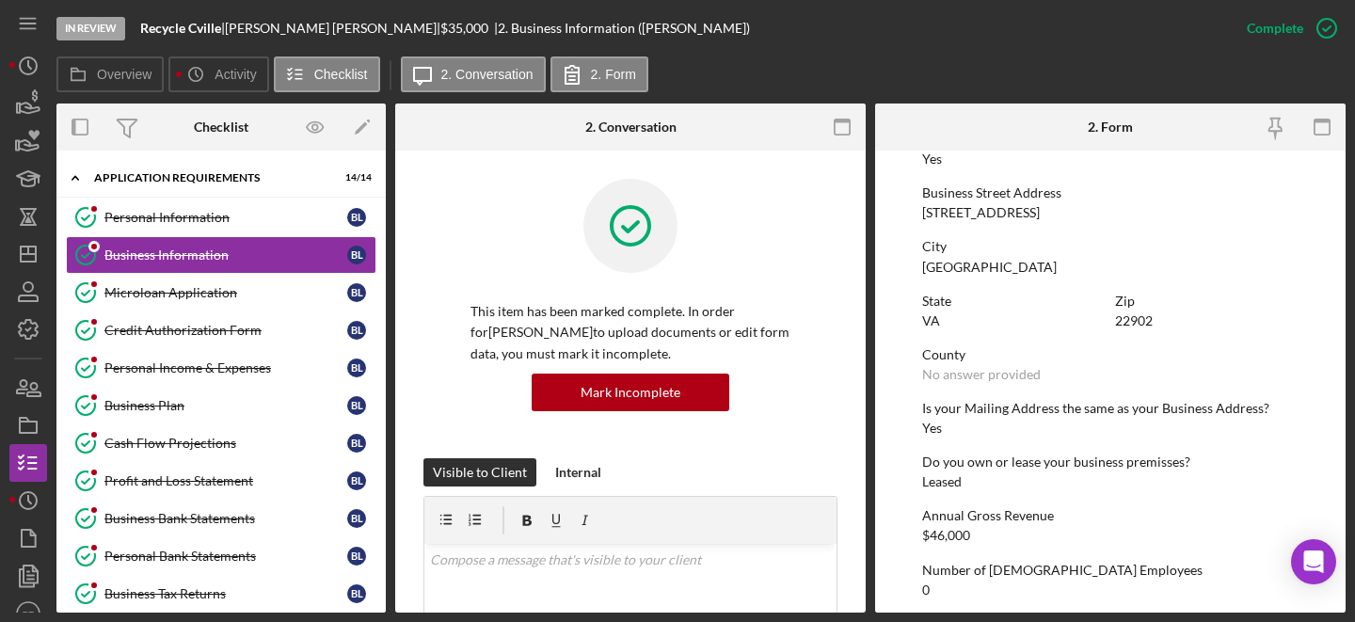
scroll to position [768, 0]
click at [941, 216] on div "427 Park St" at bounding box center [981, 215] width 118 height 15
copy div "427 Park St"
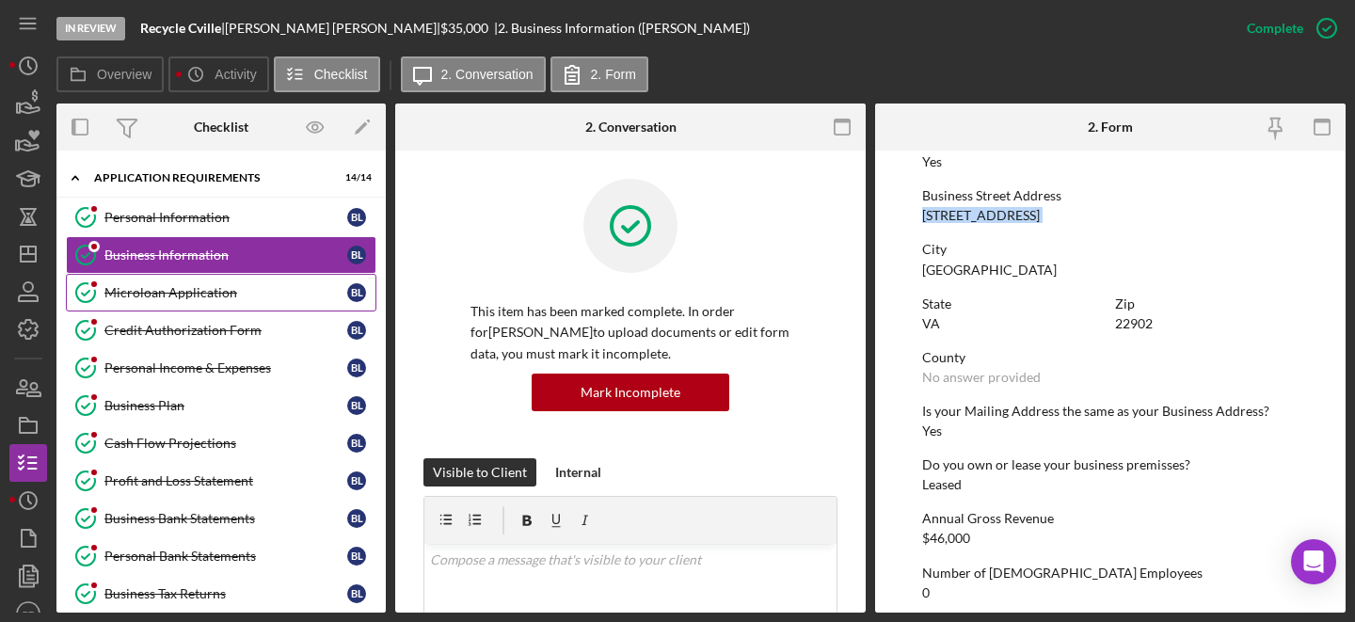
click at [168, 294] on div "Microloan Application" at bounding box center [225, 292] width 243 height 15
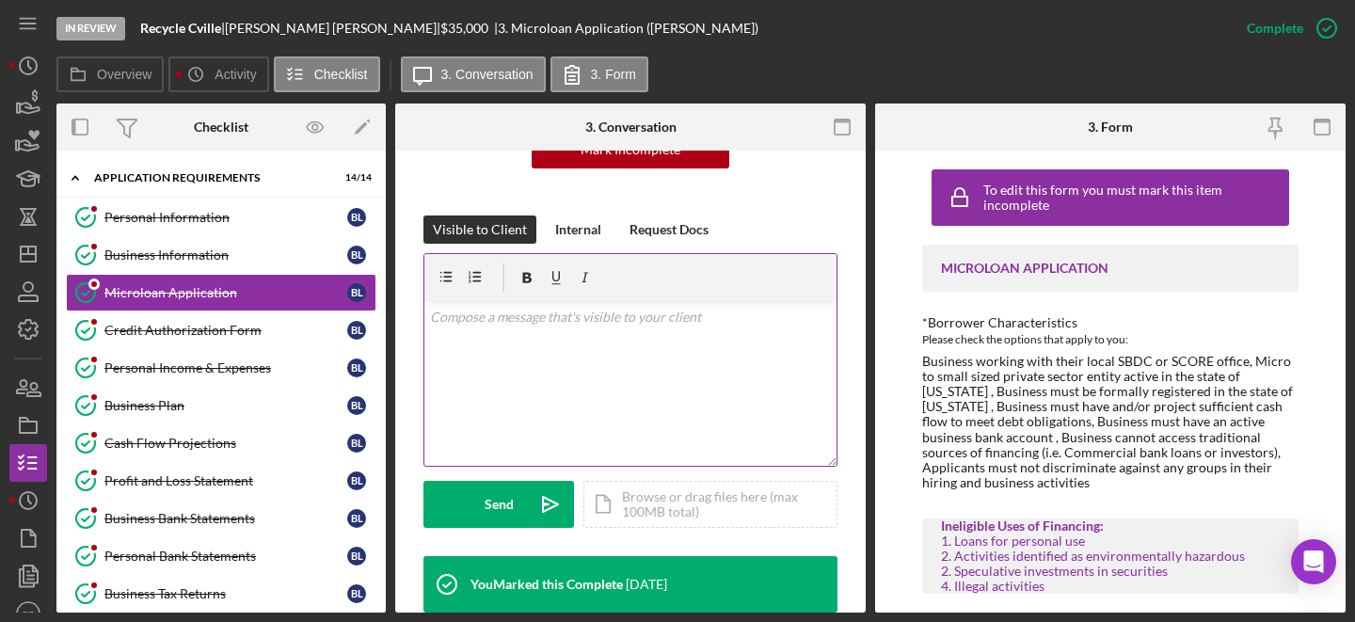
scroll to position [225, 0]
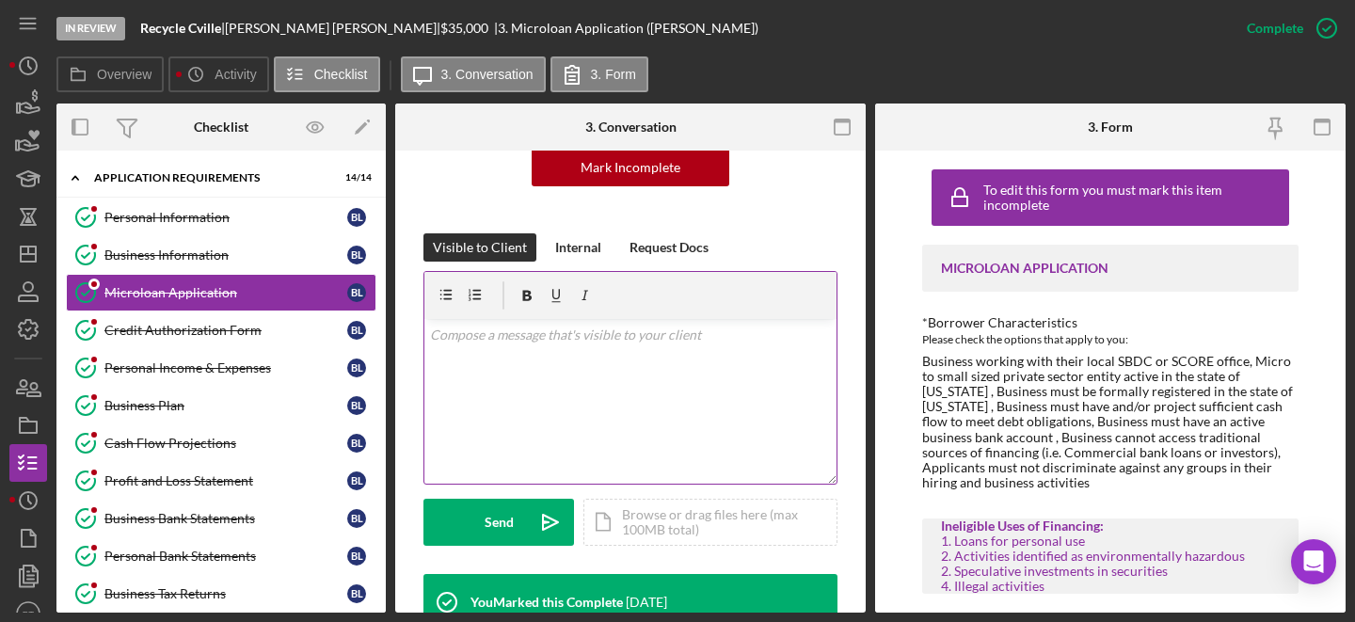
click at [616, 366] on div "v Color teal Color pink Remove color Add row above Add row below Add column bef…" at bounding box center [630, 401] width 412 height 165
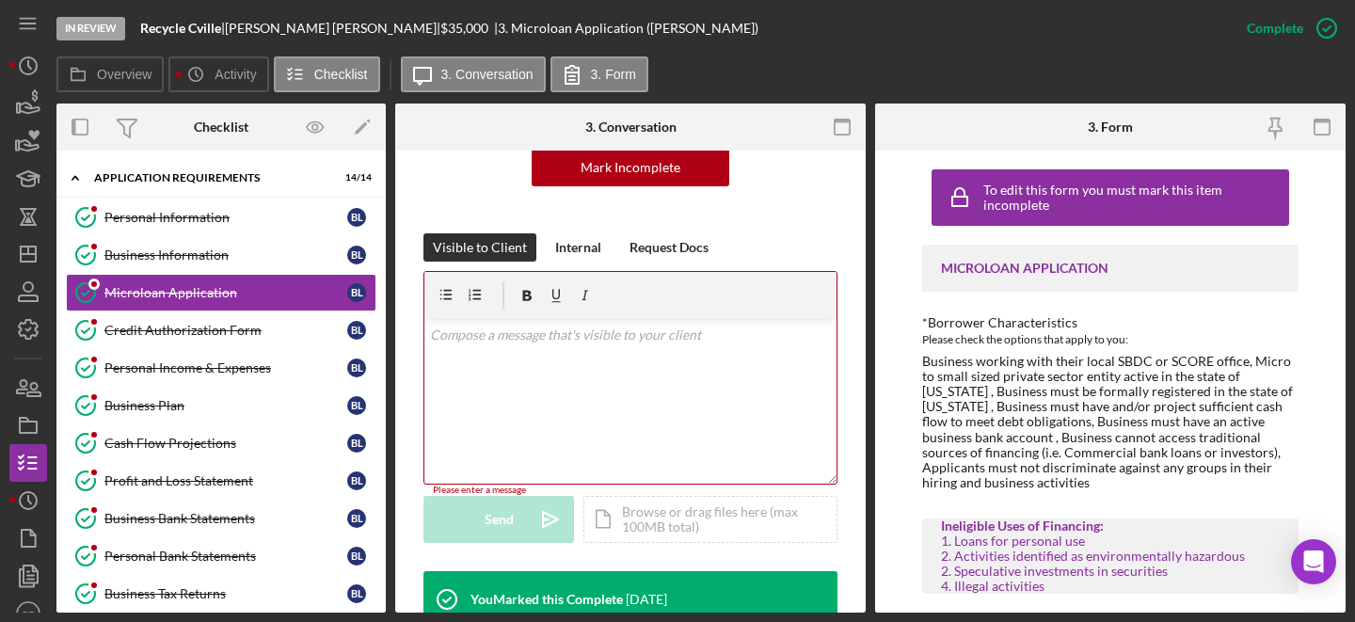
click at [500, 357] on div "v Color teal Color pink Remove color Add row above Add row below Add column bef…" at bounding box center [630, 401] width 412 height 165
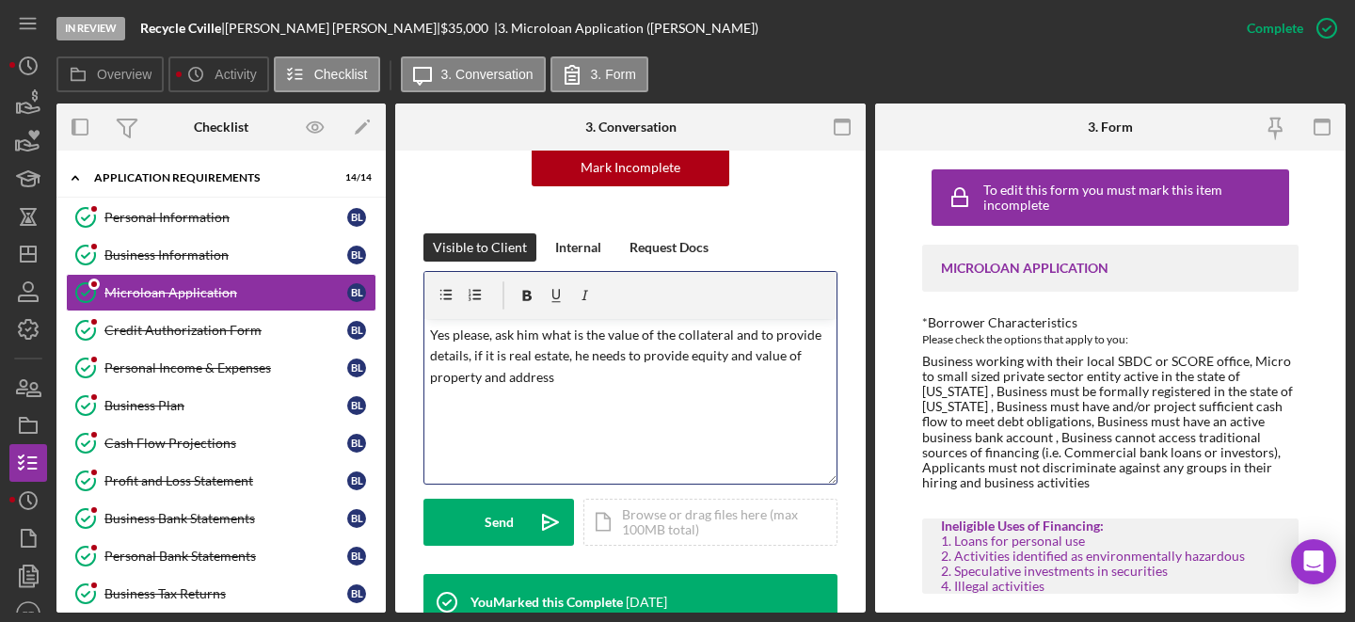
click at [453, 349] on p "Yes please, ask him what is the value of the collateral and to provide details,…" at bounding box center [631, 356] width 402 height 63
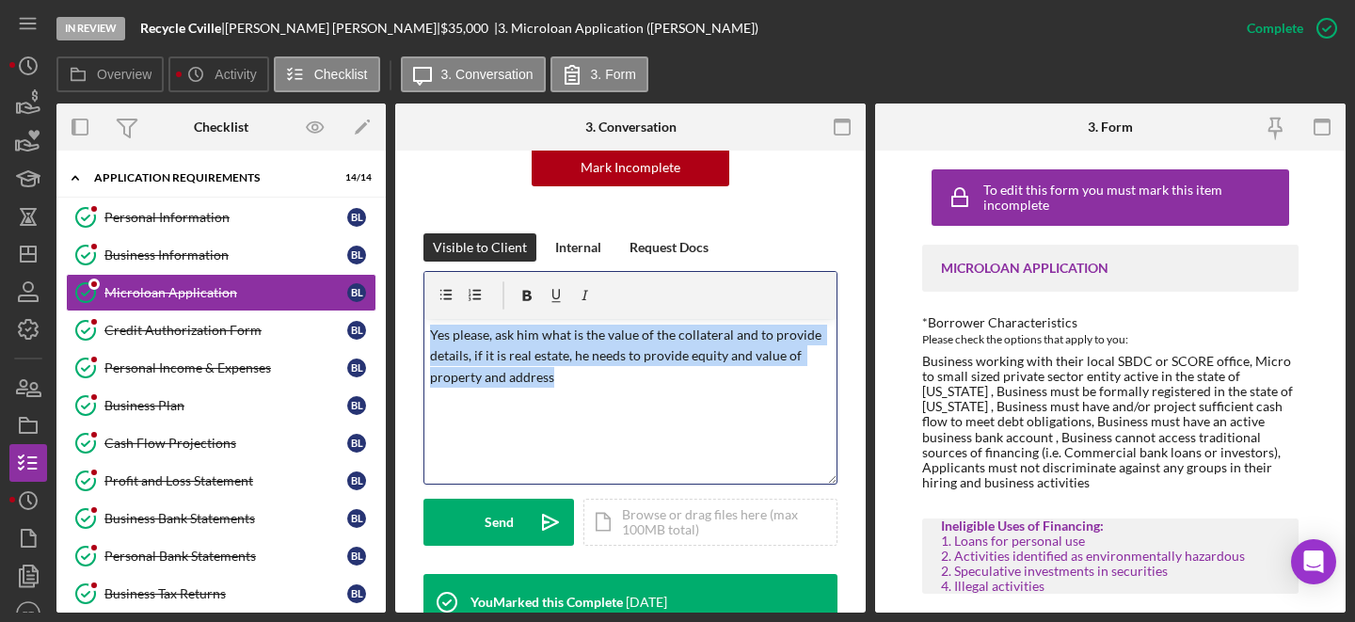
click at [453, 349] on p "Yes please, ask him what is the value of the collateral and to provide details,…" at bounding box center [631, 356] width 402 height 63
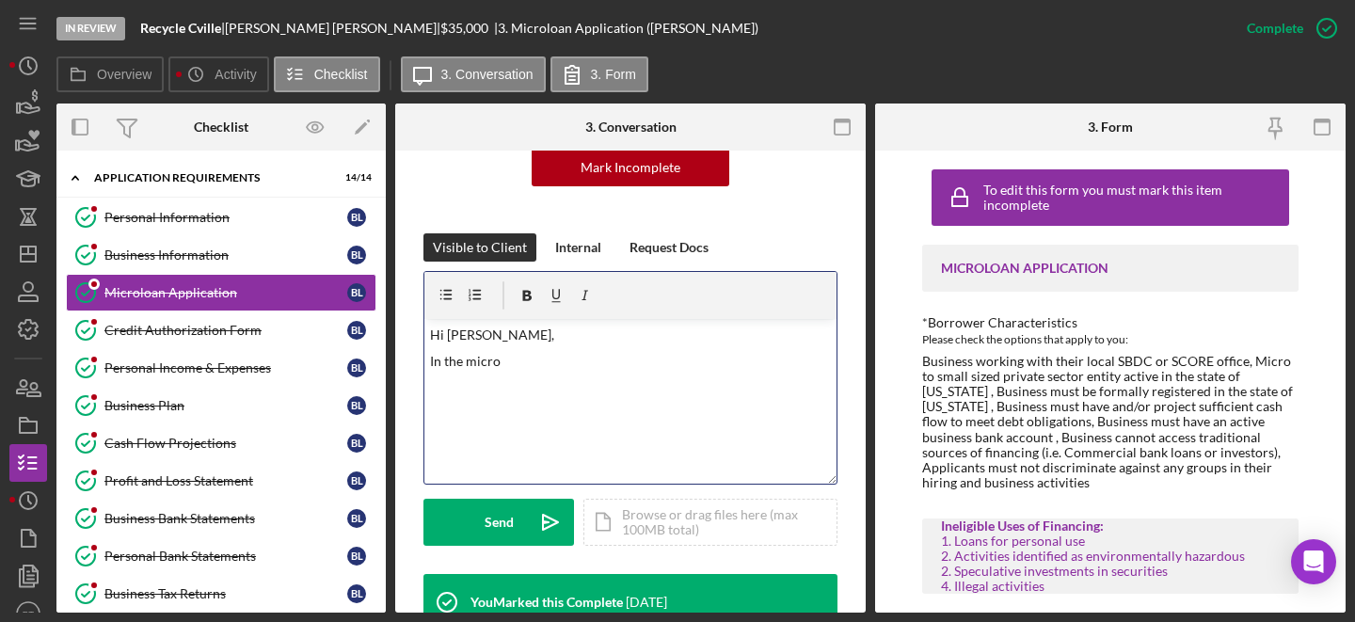
click at [484, 365] on p "In the micro" at bounding box center [631, 361] width 402 height 21
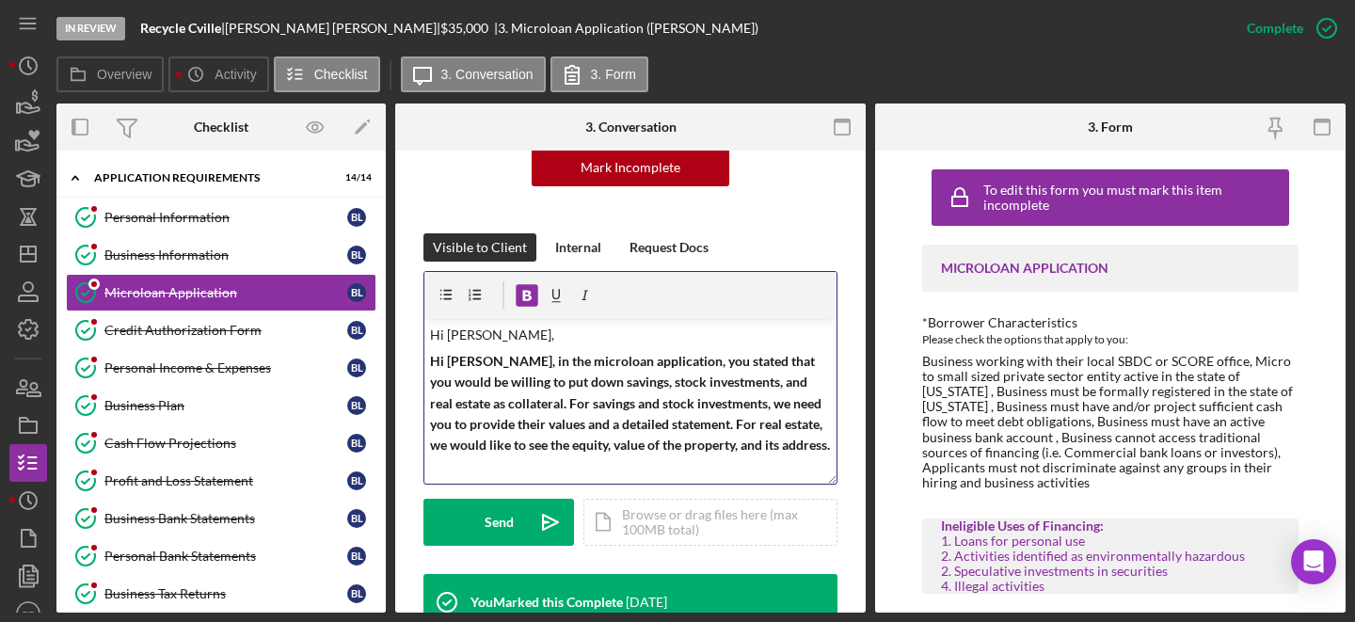
click at [496, 394] on strong "Hi Brian, in the microloan application, you stated that you would be willing to…" at bounding box center [630, 403] width 400 height 101
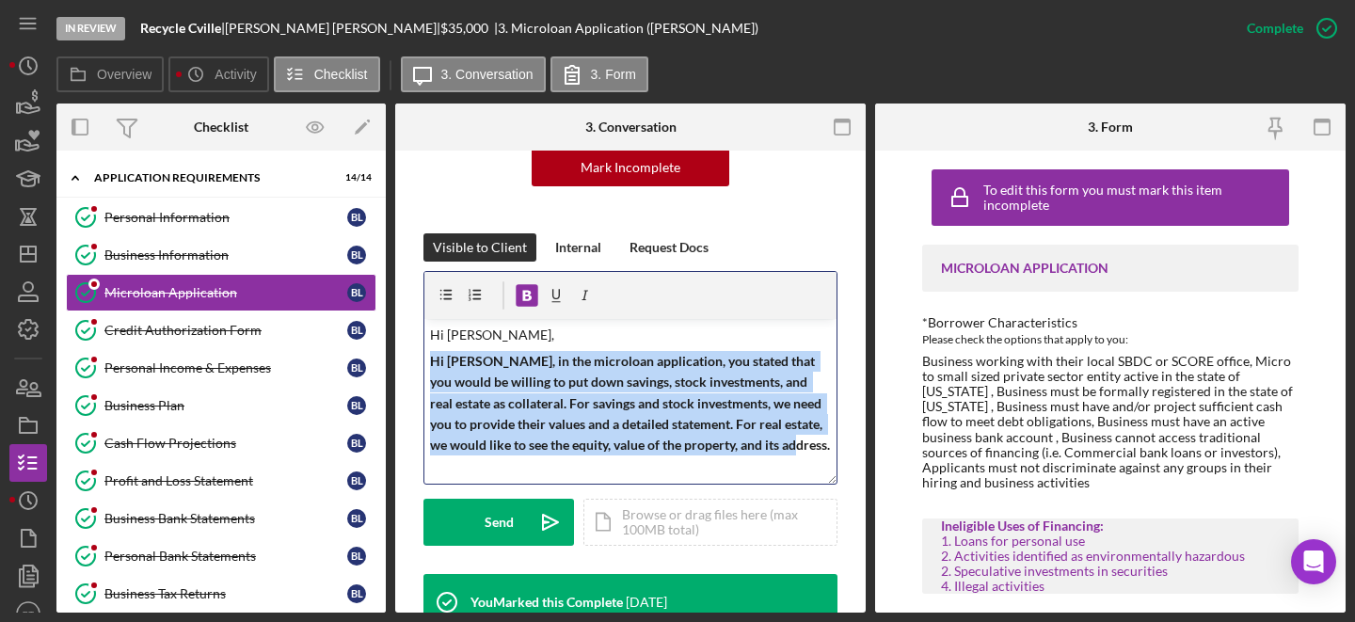
click at [496, 394] on strong "Hi Brian, in the microloan application, you stated that you would be willing to…" at bounding box center [630, 403] width 400 height 101
click at [532, 297] on icon "button" at bounding box center [527, 296] width 42 height 42
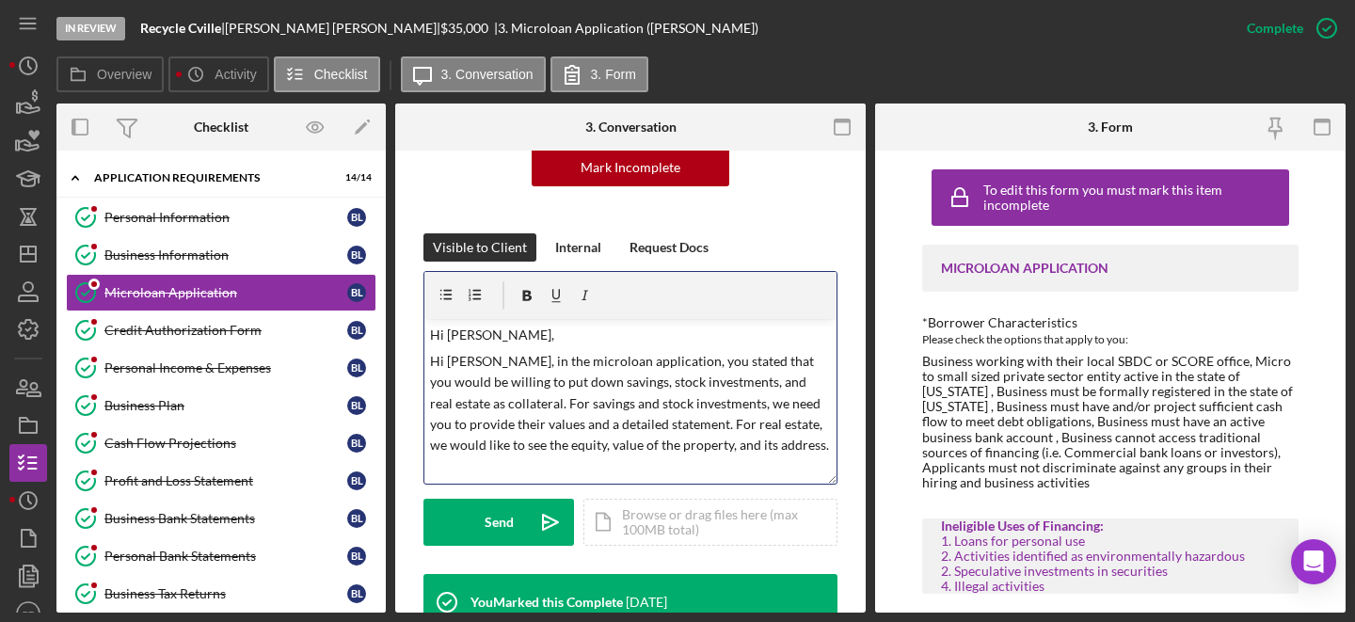
click at [510, 351] on p "Hi Brian, in the microloan application, you stated that you would be willing to…" at bounding box center [631, 403] width 402 height 105
drag, startPoint x: 480, startPoint y: 362, endPoint x: 421, endPoint y: 354, distance: 59.9
click at [421, 354] on div "This item has been marked complete. In order for Brian Leveque to upload docume…" at bounding box center [630, 548] width 470 height 1244
click at [749, 453] on p "In the microloan application, you stated that you would be willing to put down …" at bounding box center [631, 403] width 402 height 105
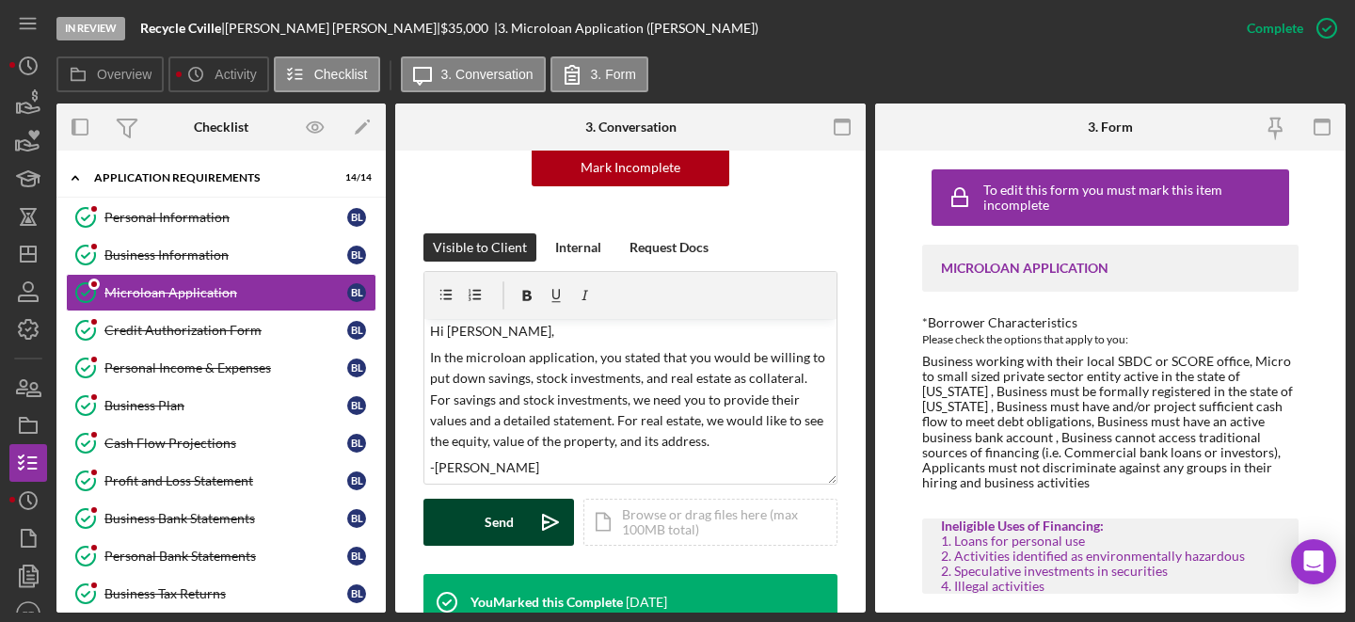
click at [516, 524] on button "Send Icon/icon-invite-send" at bounding box center [498, 522] width 151 height 47
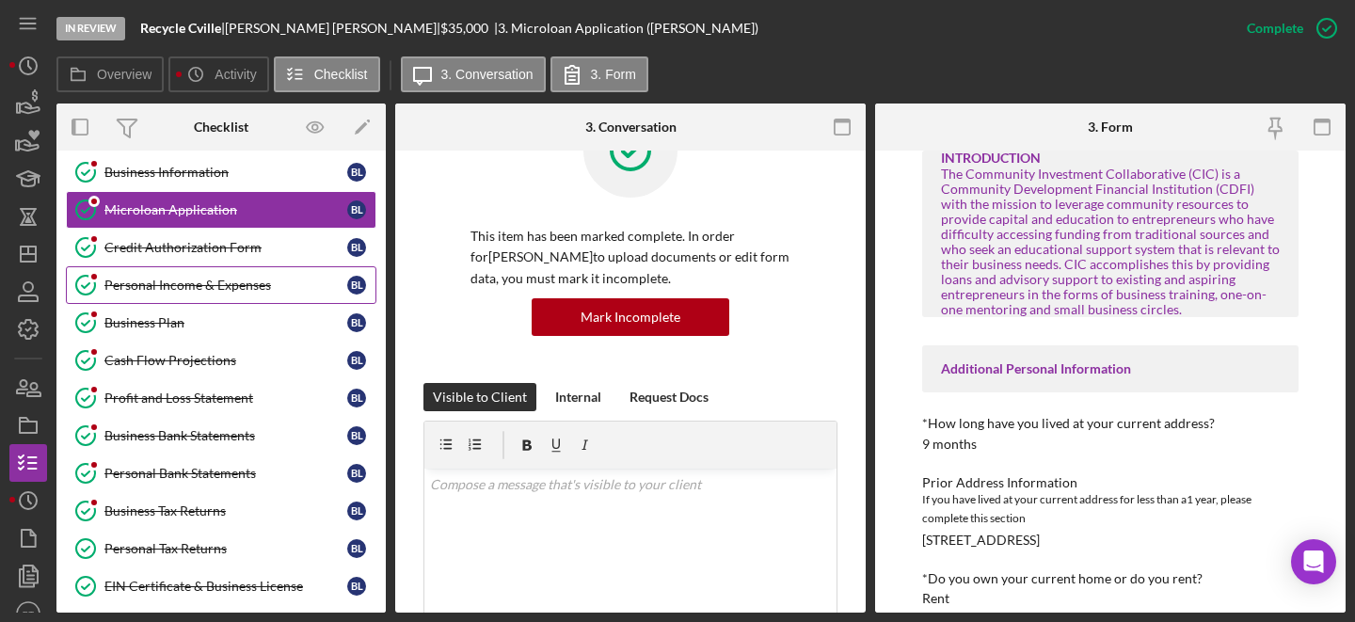
scroll to position [31, 0]
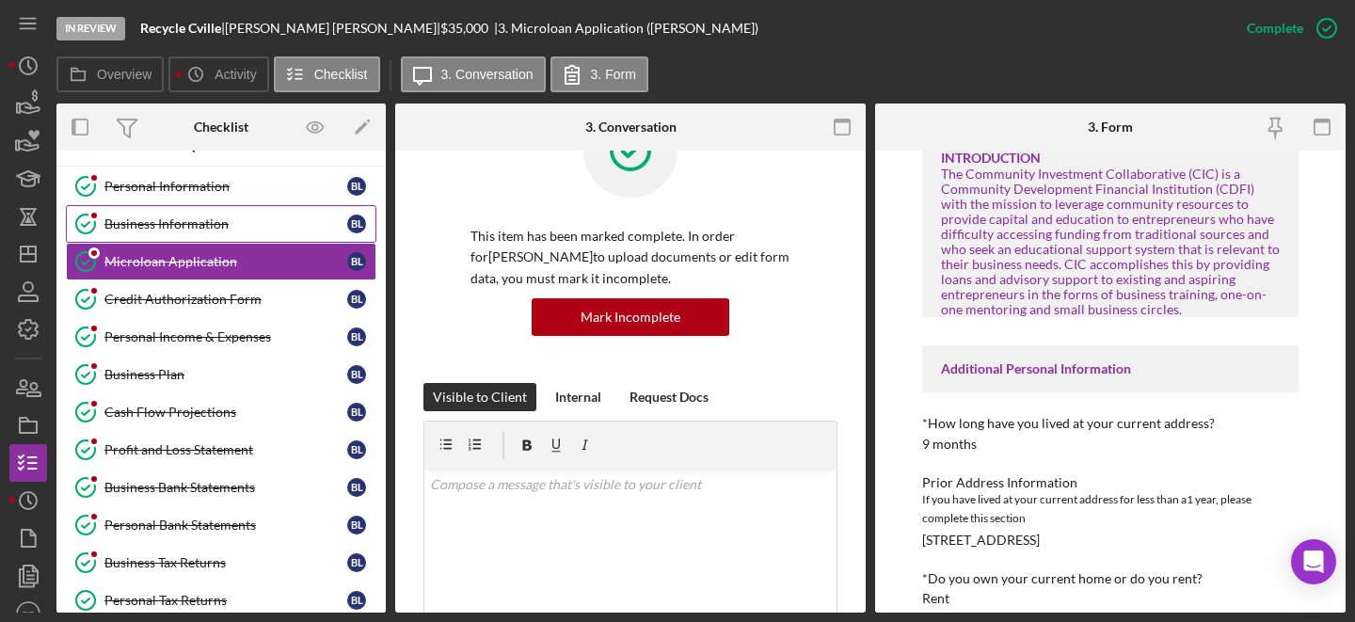
click at [224, 205] on link "Business Information Business Information B L" at bounding box center [221, 224] width 310 height 38
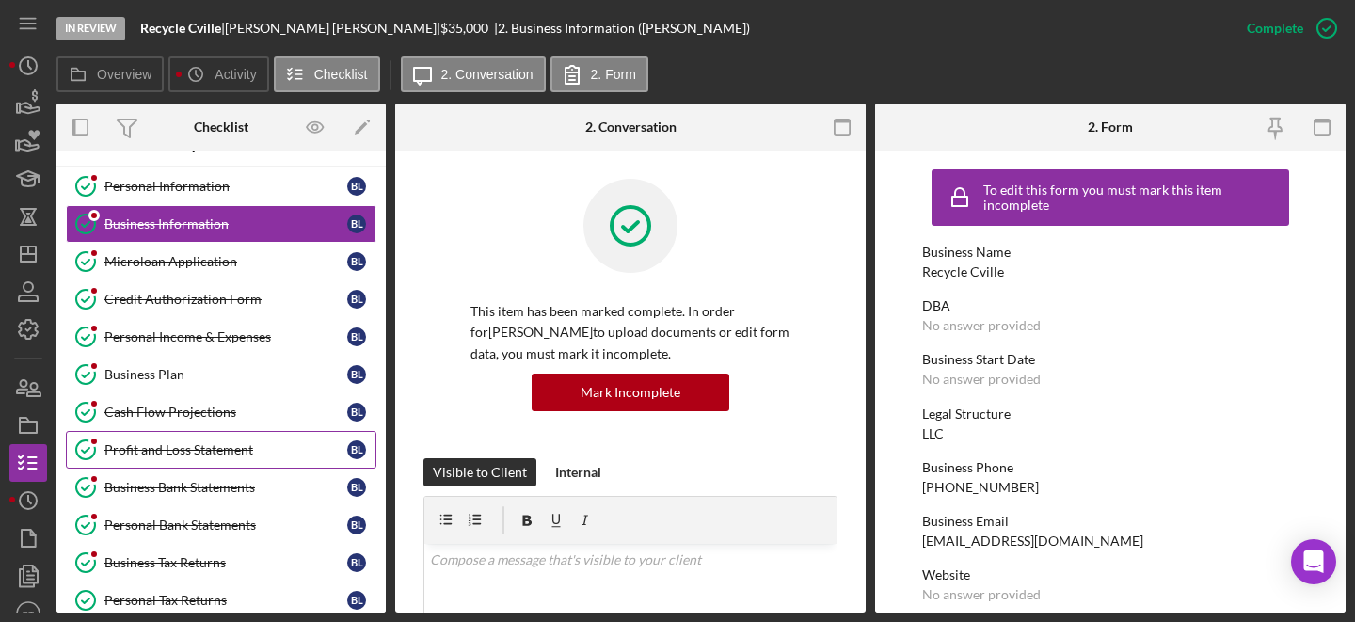
scroll to position [301, 0]
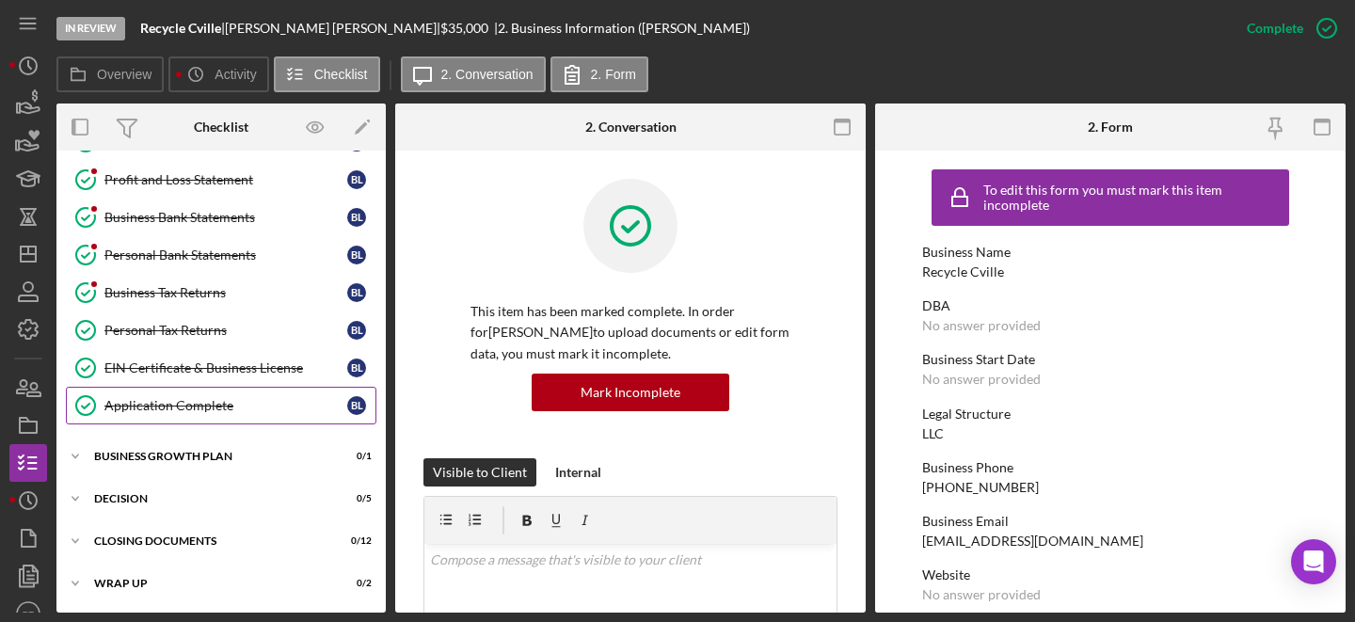
click at [211, 402] on div "Application Complete" at bounding box center [225, 405] width 243 height 15
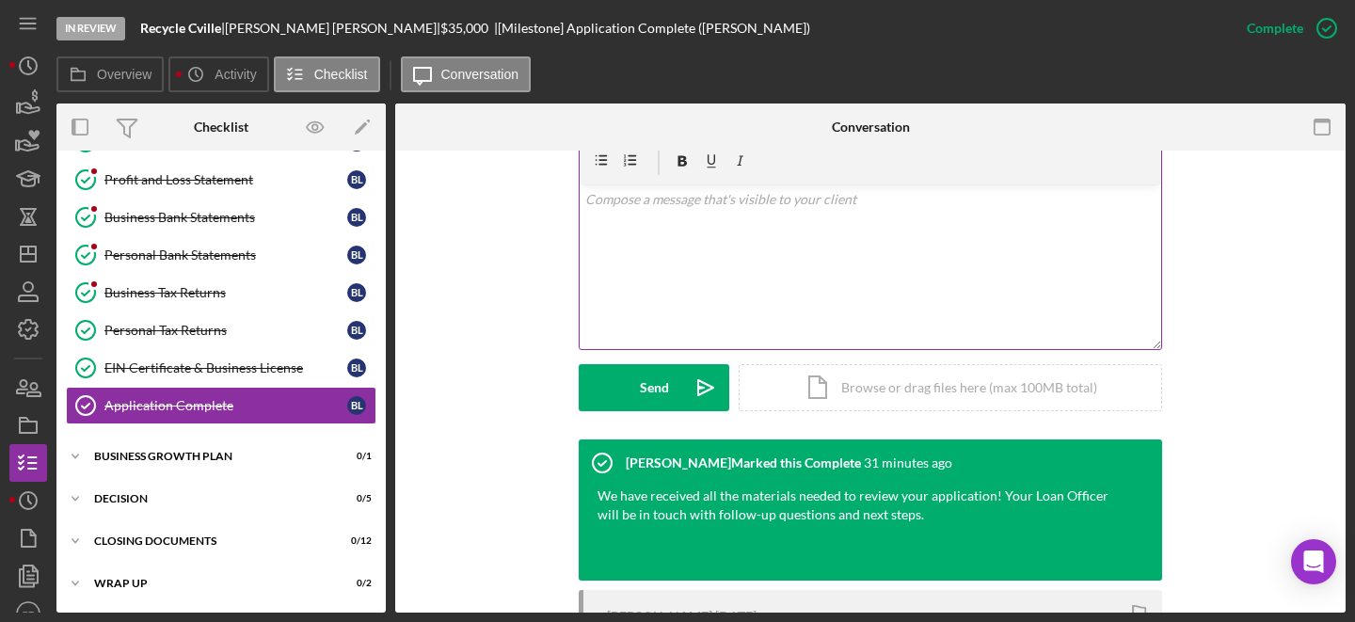
scroll to position [349, 0]
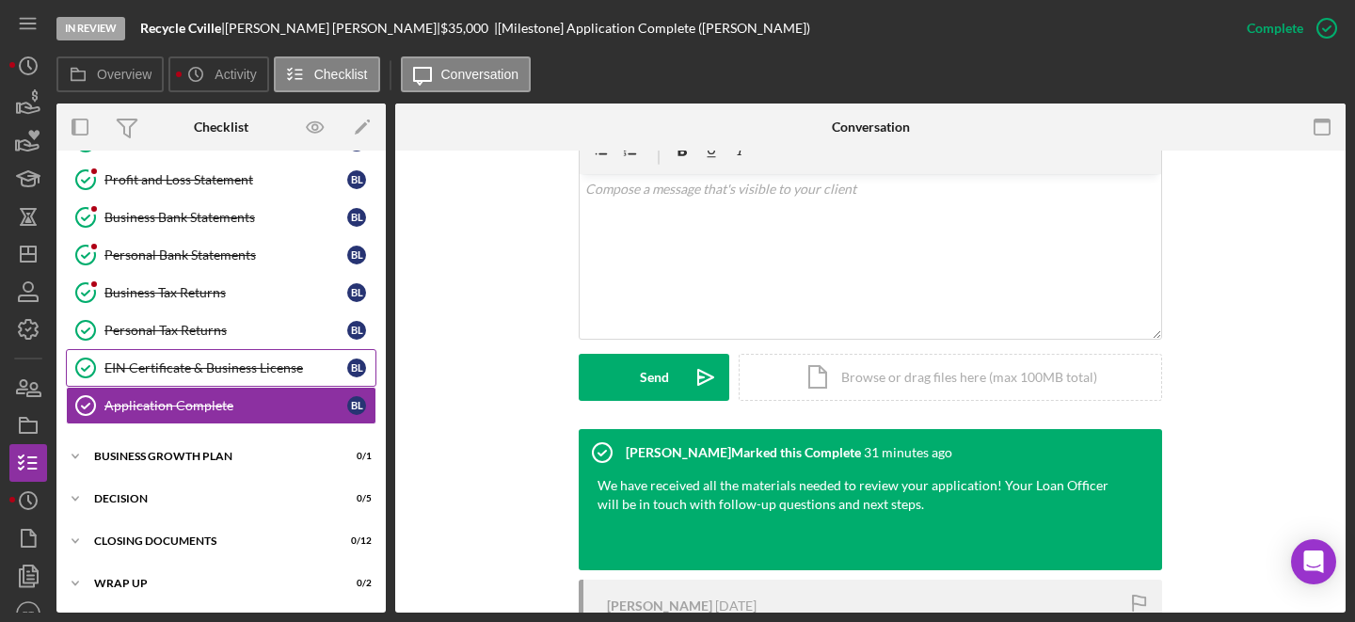
click at [214, 356] on link "EIN Certificate & Business License EIN Certificate & Business License B L" at bounding box center [221, 368] width 310 height 38
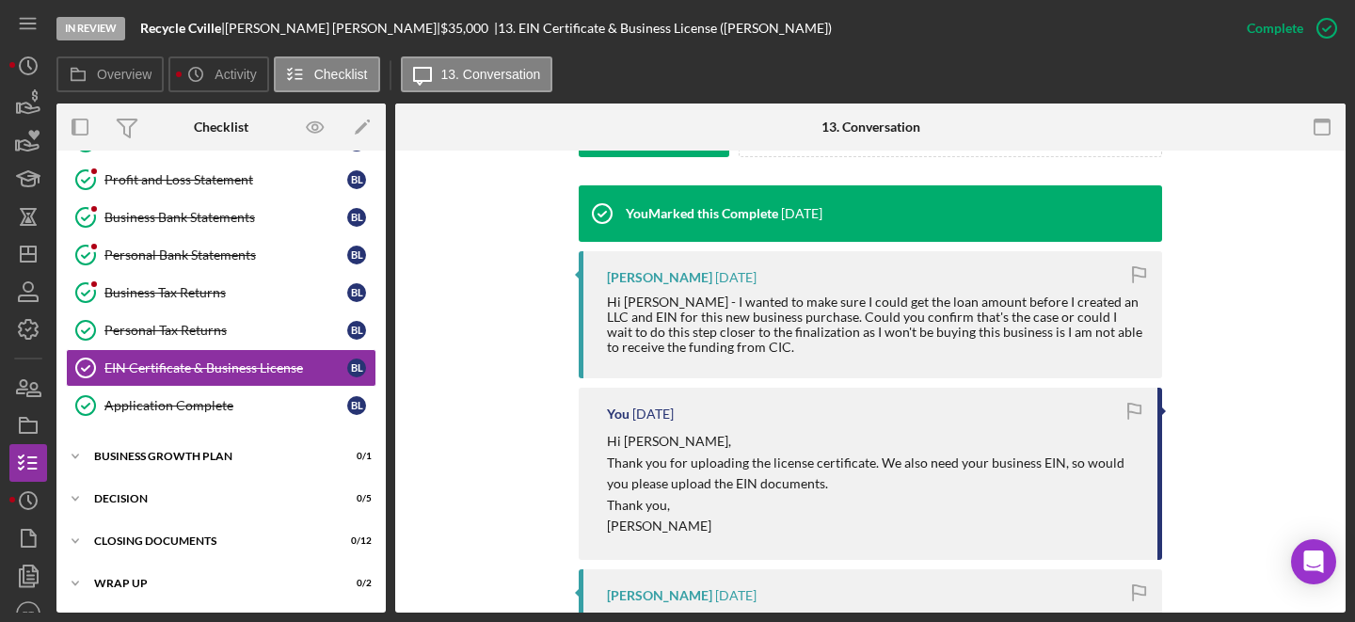
scroll to position [594, 0]
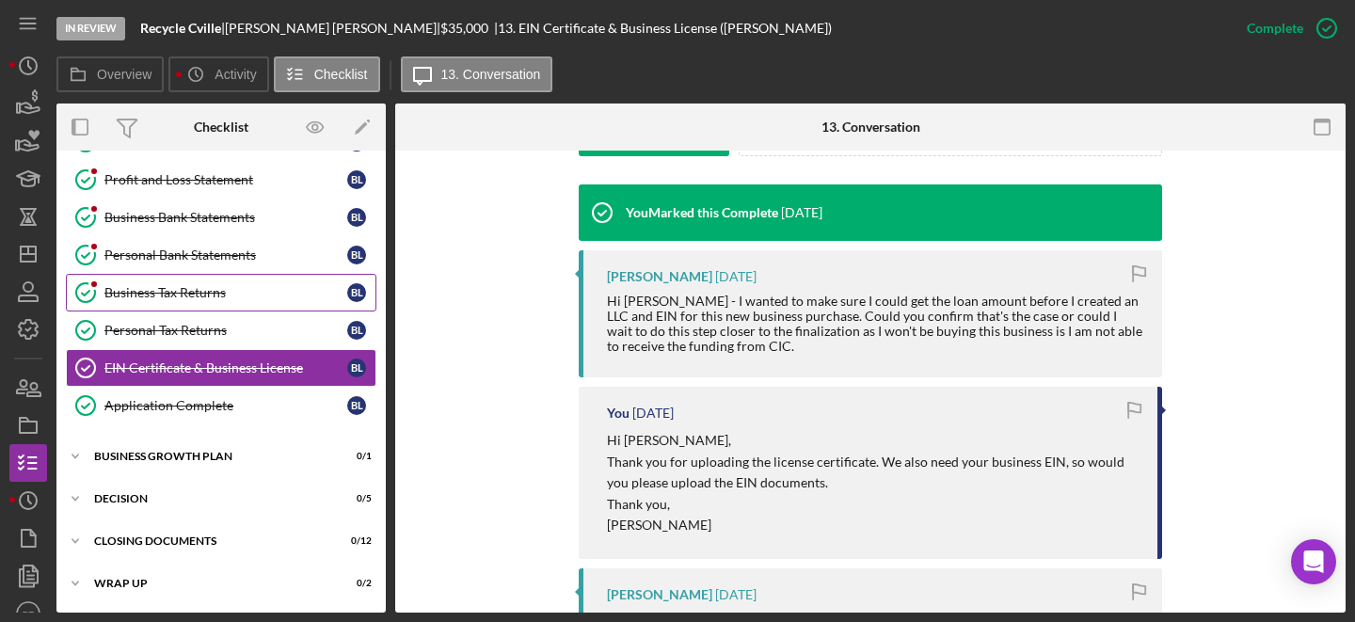
click at [215, 295] on div "Business Tax Returns" at bounding box center [225, 292] width 243 height 15
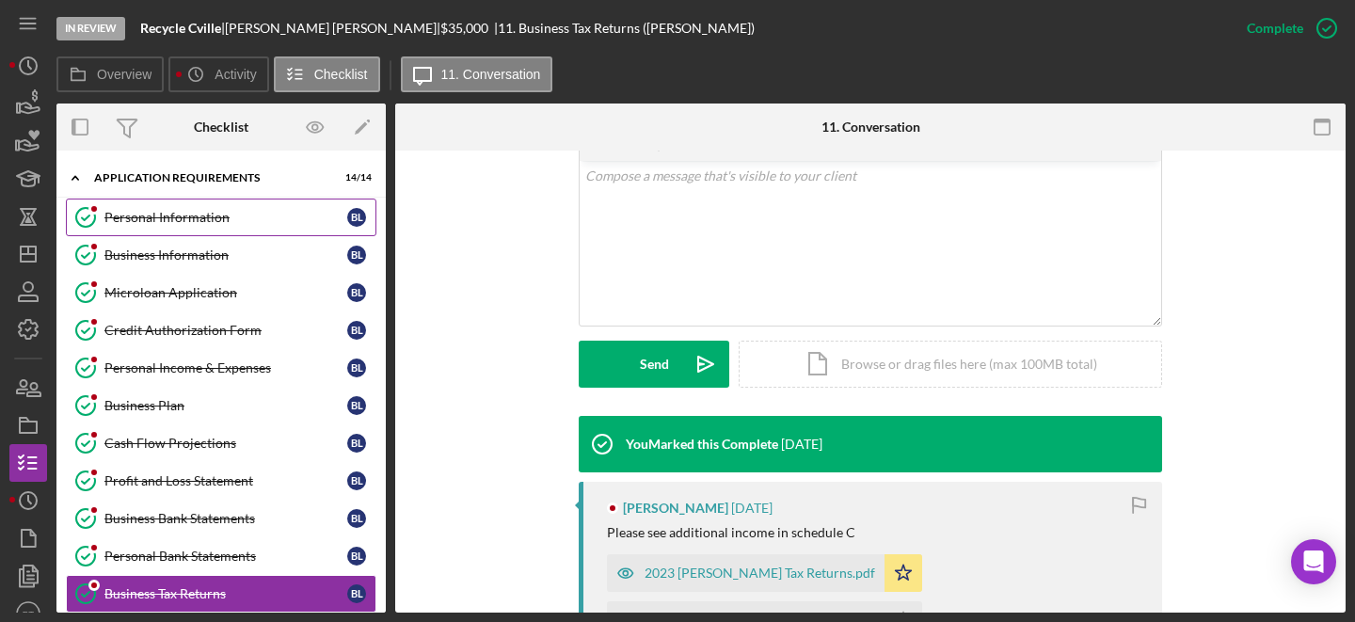
click at [193, 210] on div "Personal Information" at bounding box center [225, 217] width 243 height 15
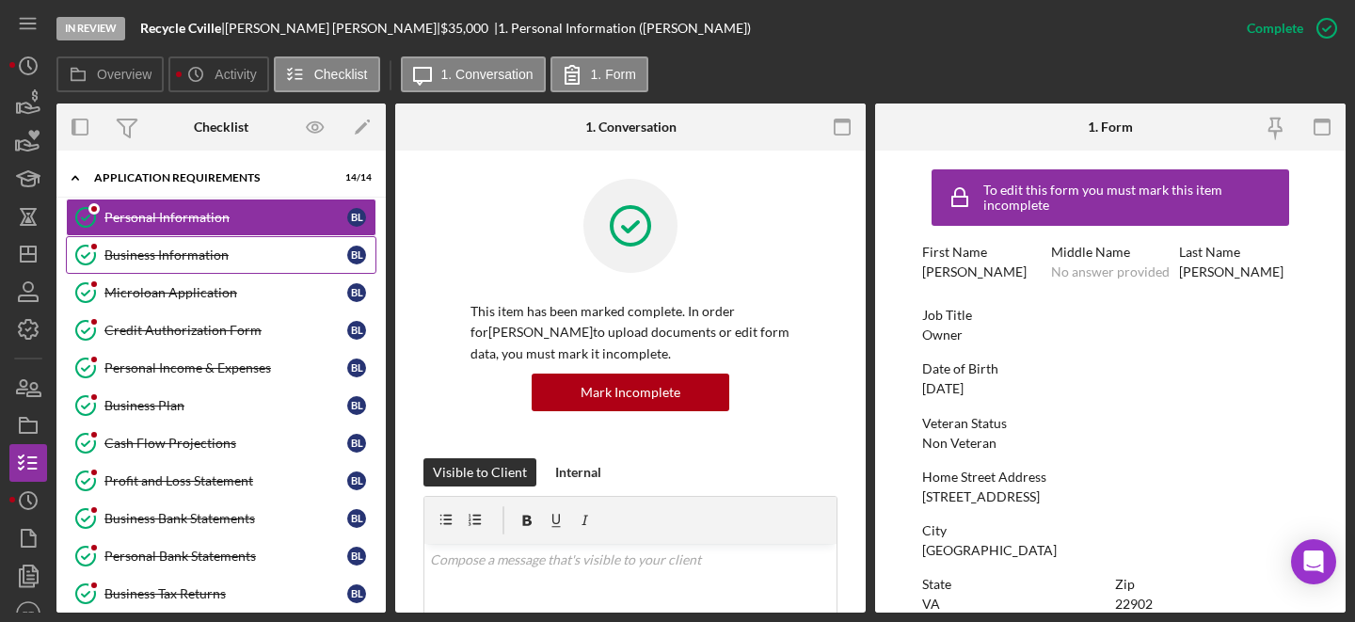
click at [213, 253] on div "Business Information" at bounding box center [225, 254] width 243 height 15
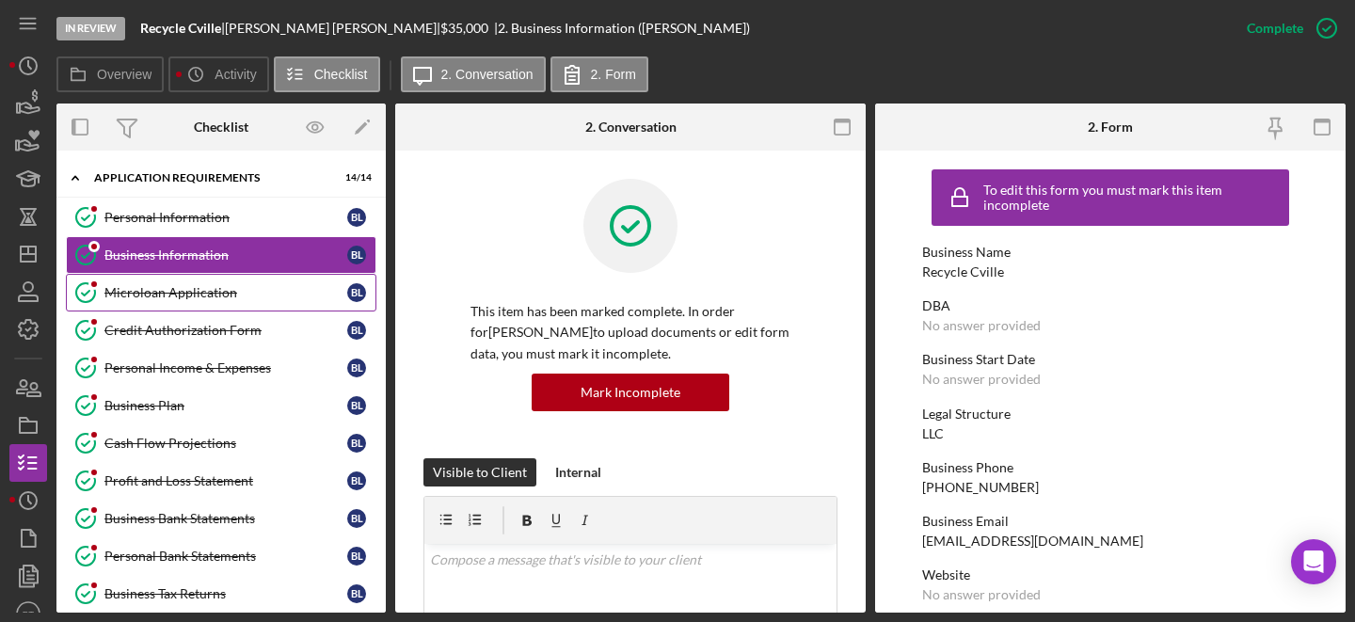
click at [207, 292] on div "Microloan Application" at bounding box center [225, 292] width 243 height 15
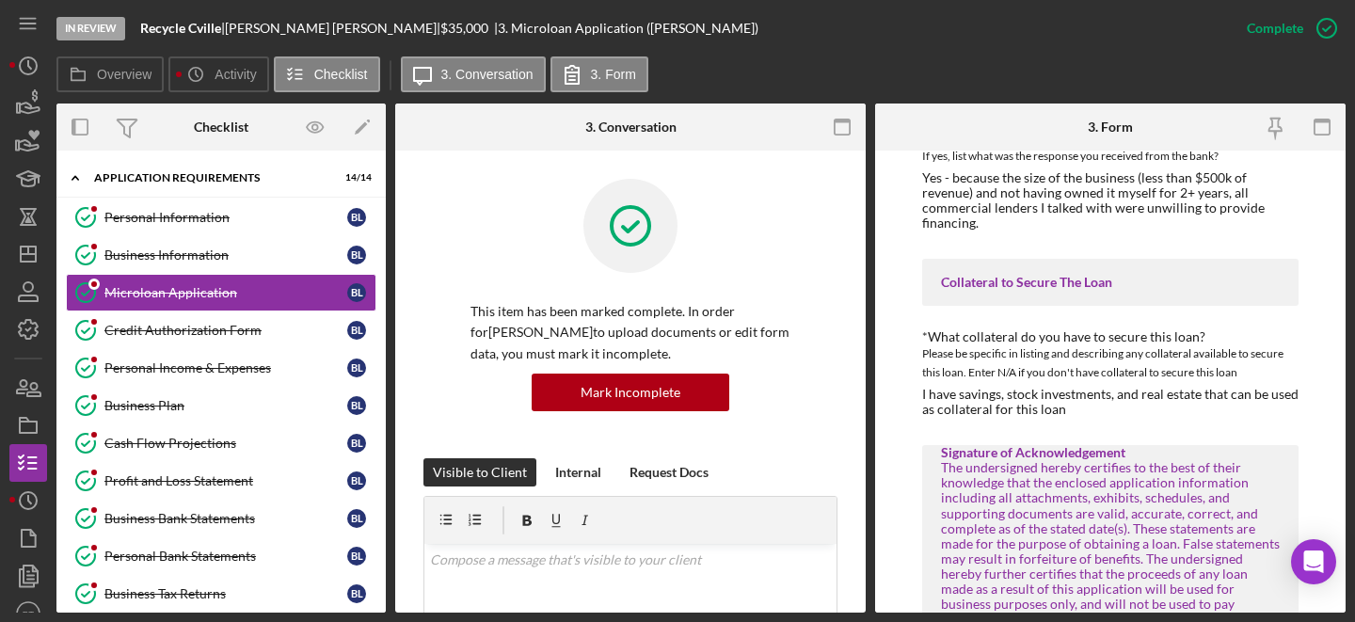
scroll to position [3116, 0]
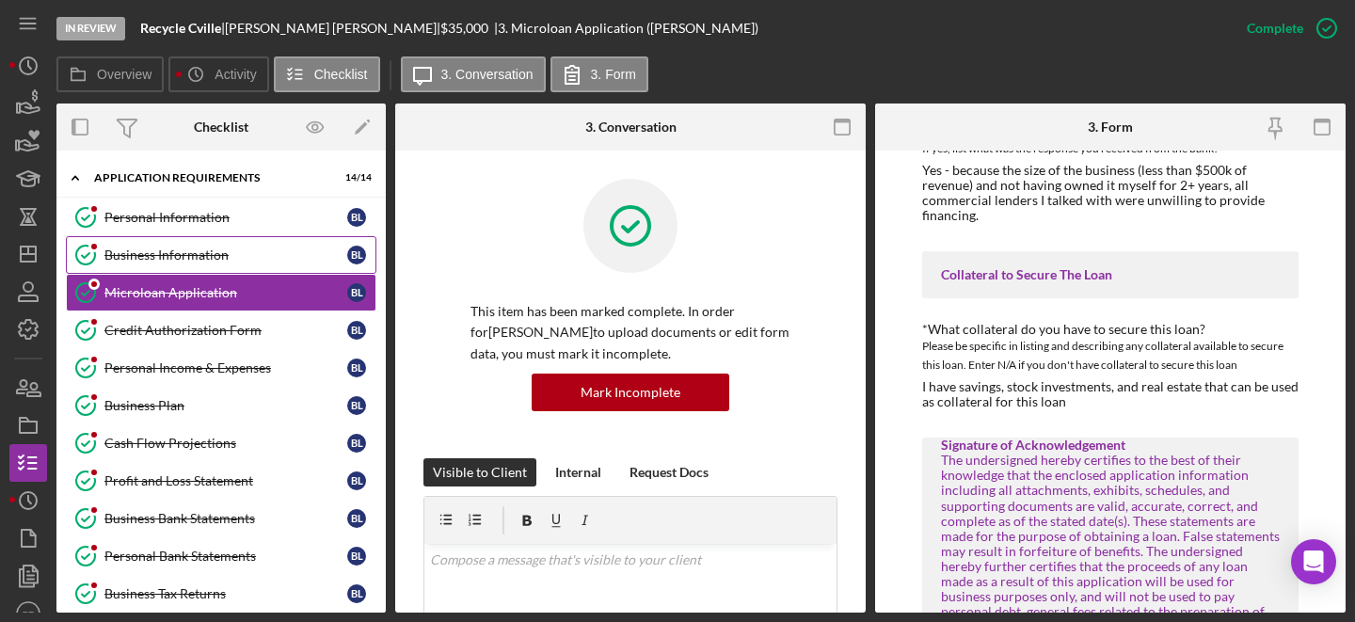
click at [179, 261] on div "Business Information" at bounding box center [225, 254] width 243 height 15
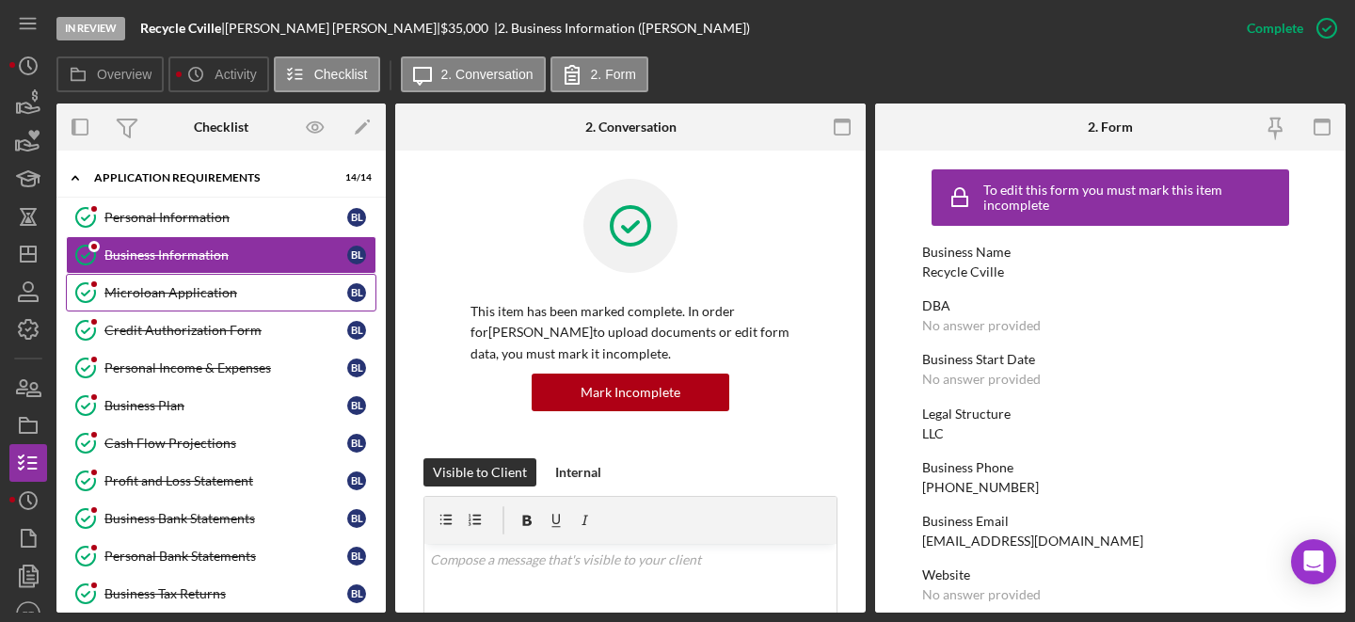
click at [237, 305] on link "Microloan Application Microloan Application B L" at bounding box center [221, 293] width 310 height 38
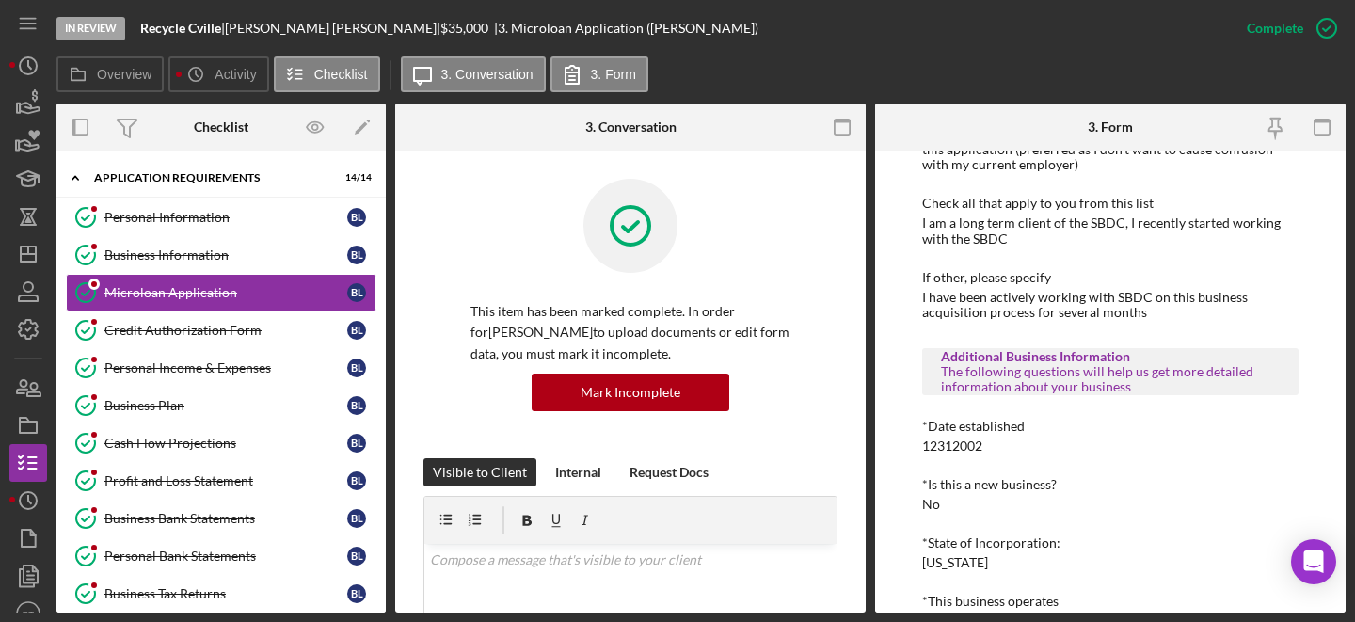
scroll to position [1423, 0]
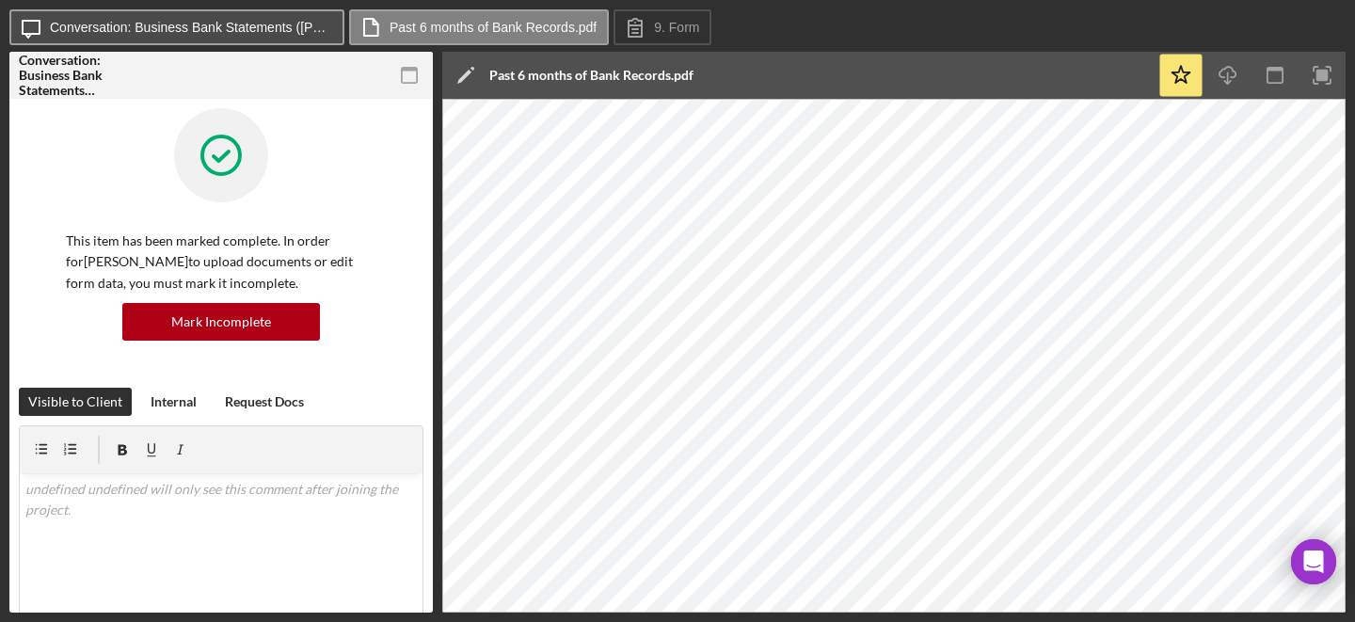
click at [256, 34] on button "Icon/Message Conversation: Business Bank Statements ([PERSON_NAME])" at bounding box center [176, 27] width 335 height 36
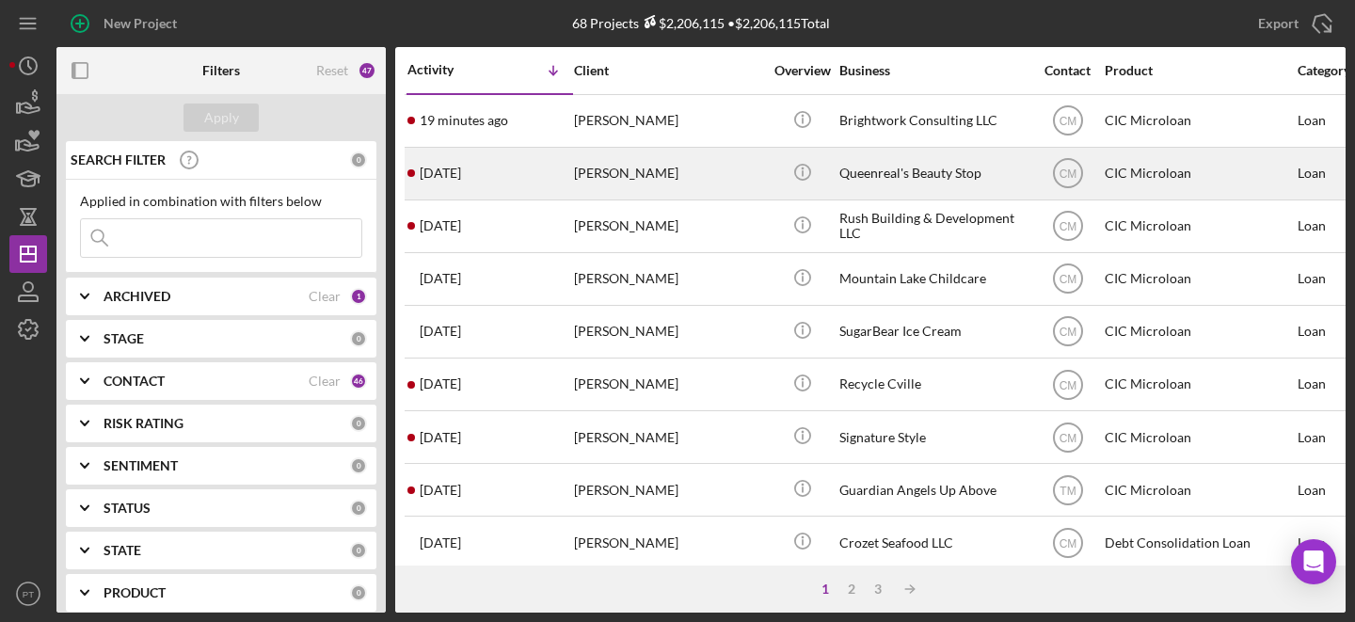
click at [708, 175] on div "[PERSON_NAME]" at bounding box center [668, 174] width 188 height 50
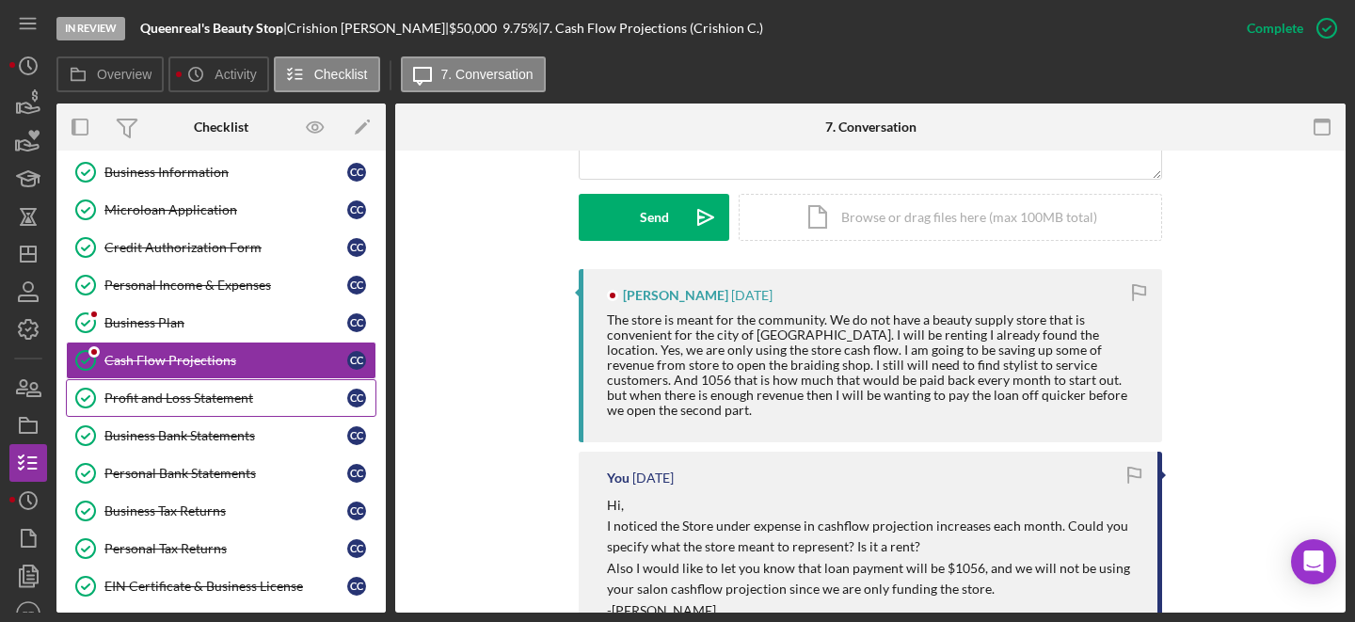
scroll to position [90, 0]
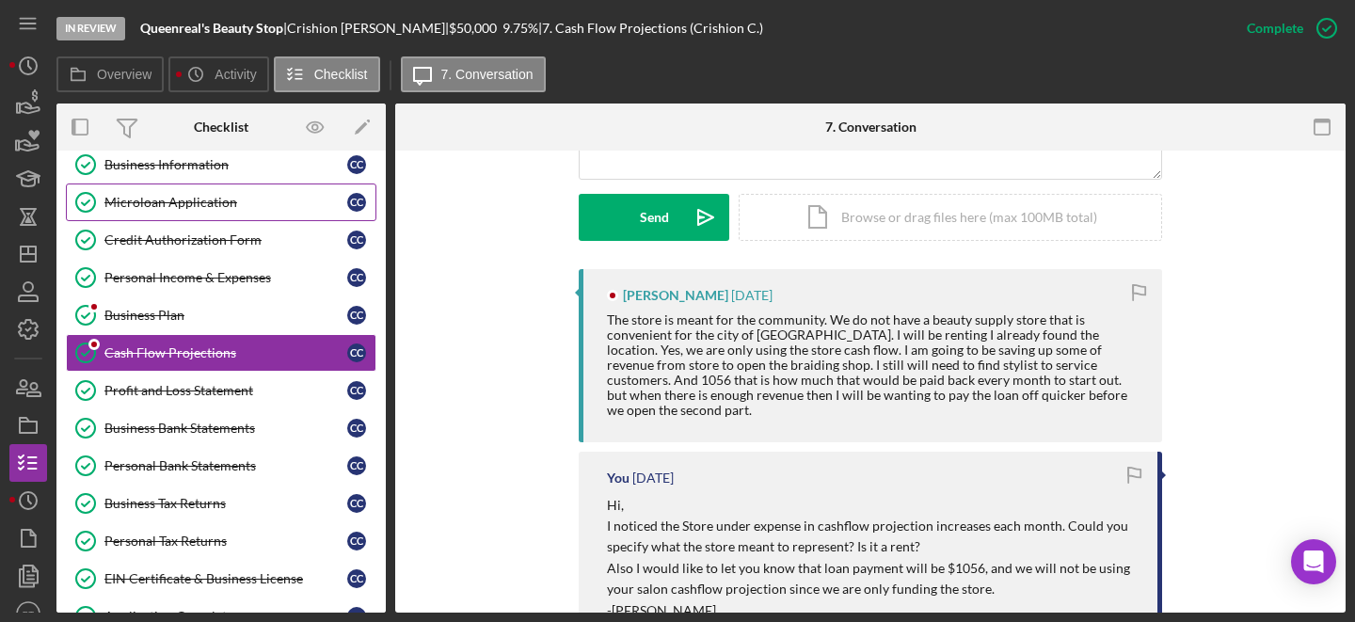
click at [268, 219] on link "Microloan Application Microloan Application C C" at bounding box center [221, 202] width 310 height 38
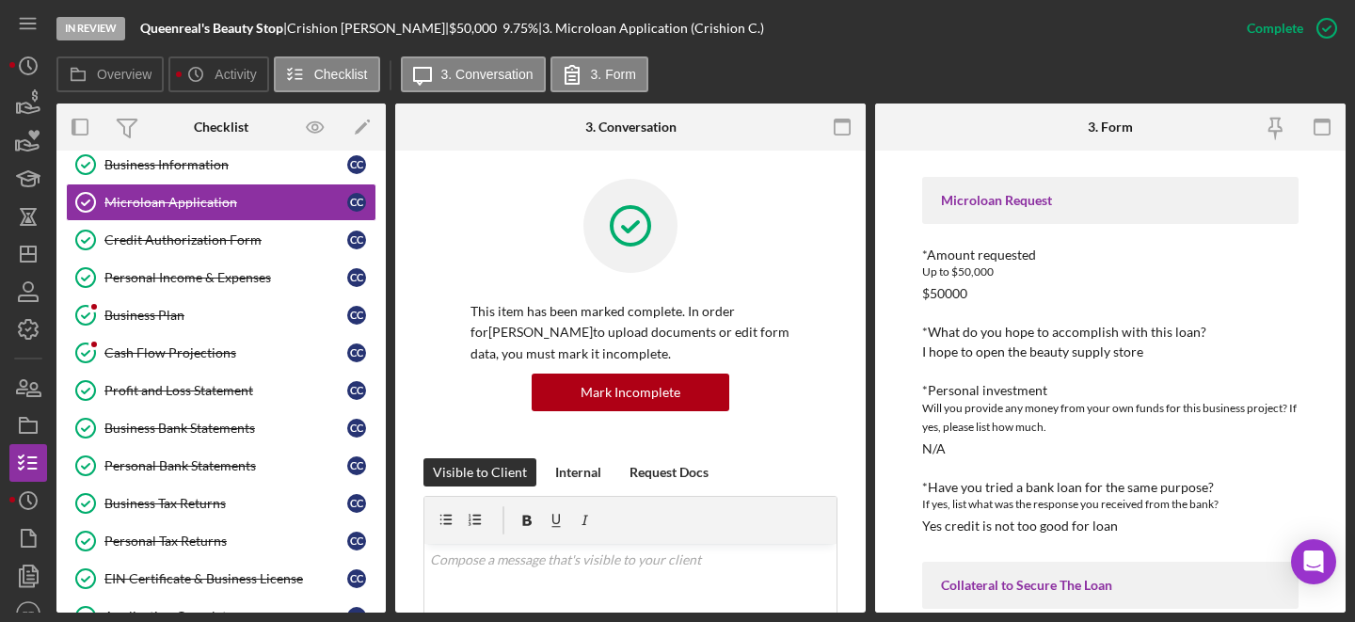
scroll to position [2623, 0]
click at [214, 280] on div "Personal Income & Expenses" at bounding box center [225, 277] width 243 height 15
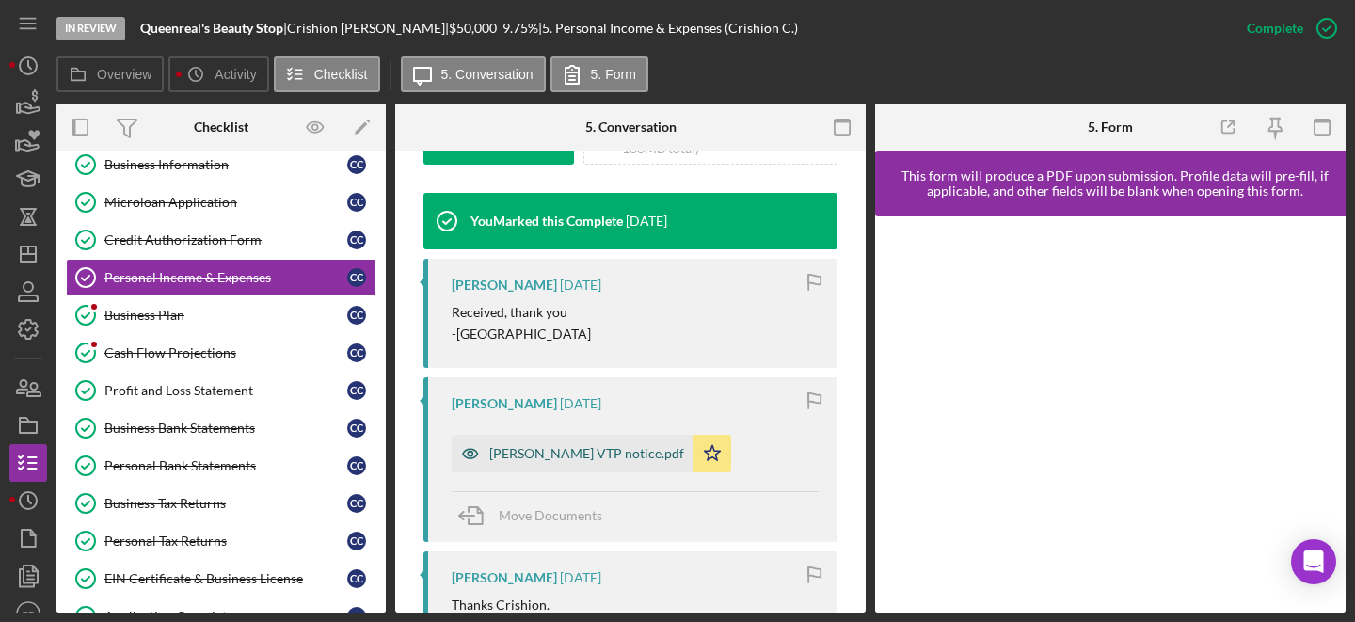
scroll to position [643, 0]
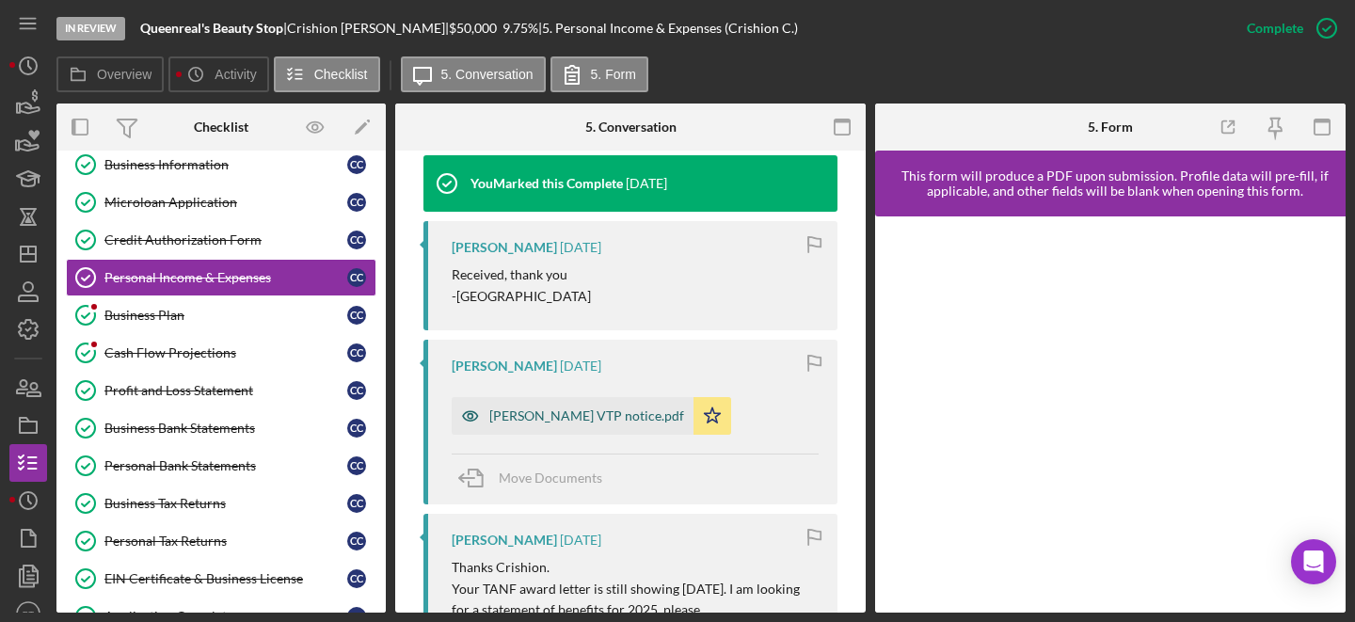
click at [547, 414] on div "Canaday VTP notice.pdf" at bounding box center [586, 415] width 195 height 15
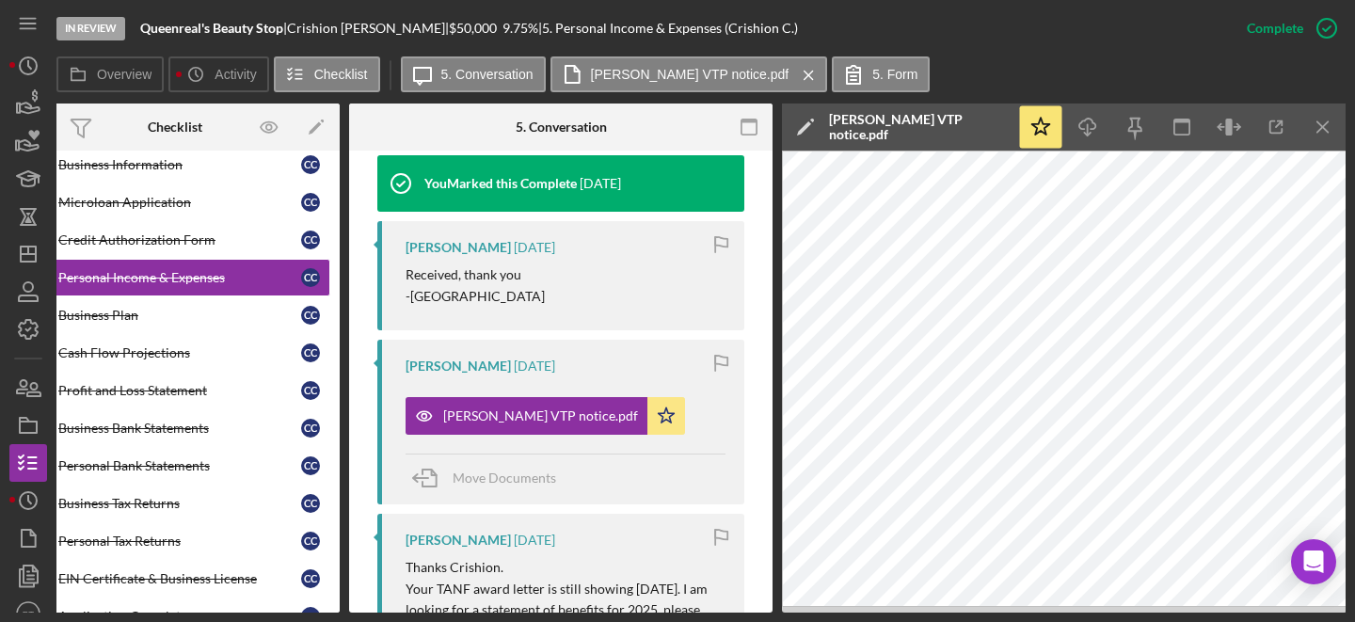
scroll to position [0, 53]
